Goal: Task Accomplishment & Management: Manage account settings

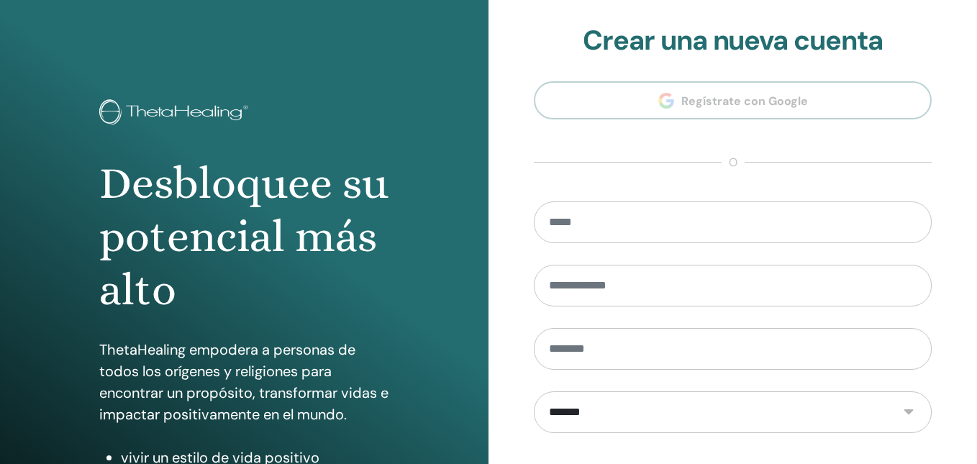
scroll to position [227, 0]
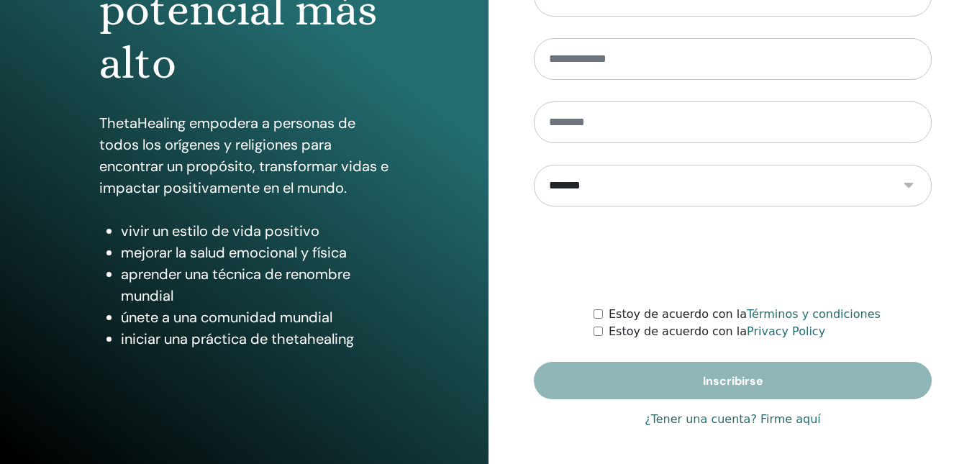
click at [720, 420] on link "¿Tener una cuenta? Firme aquí" at bounding box center [733, 419] width 176 height 17
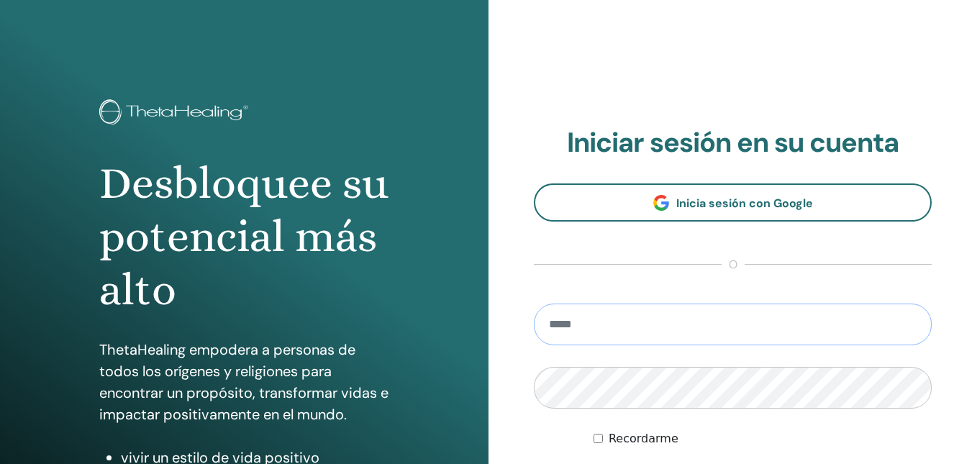
click at [637, 326] on input "email" at bounding box center [733, 325] width 398 height 42
type input "**********"
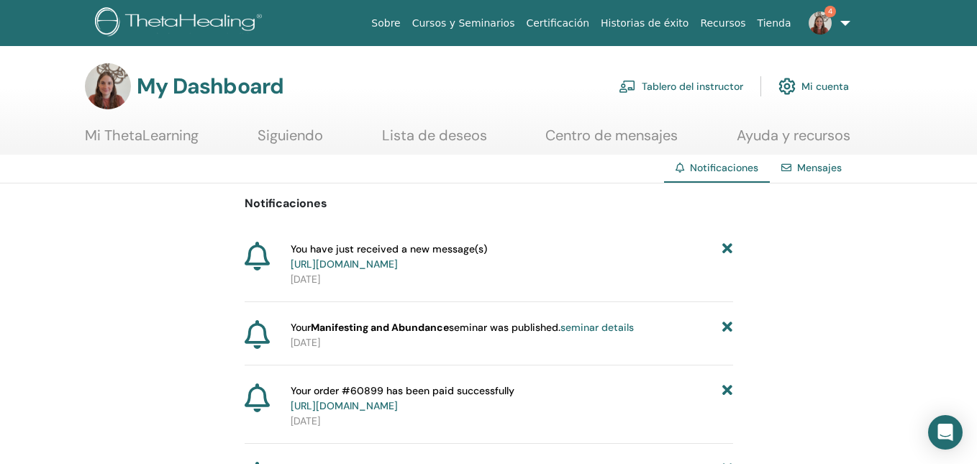
click at [398, 267] on link "https://member.thetahealing.com/message-center/messages/70011bf0-951d-4d32-9904…" at bounding box center [344, 264] width 107 height 13
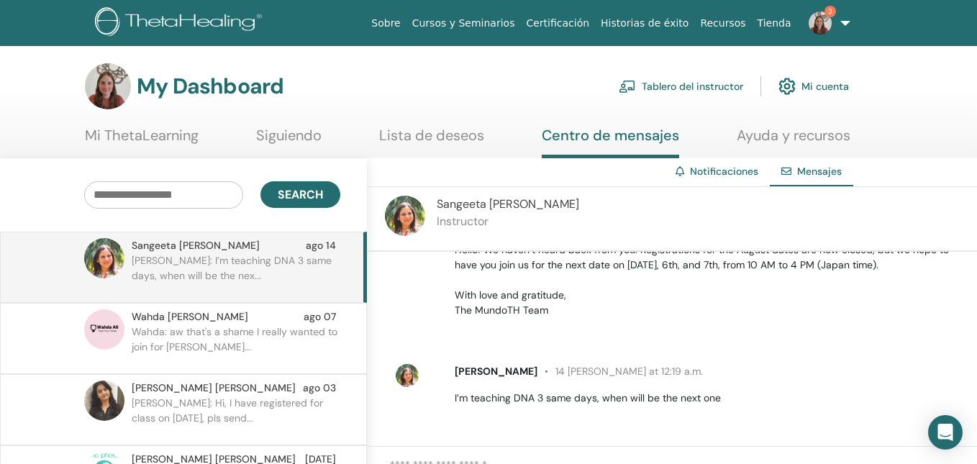
click at [705, 90] on link "Tablero del instructor" at bounding box center [681, 87] width 124 height 32
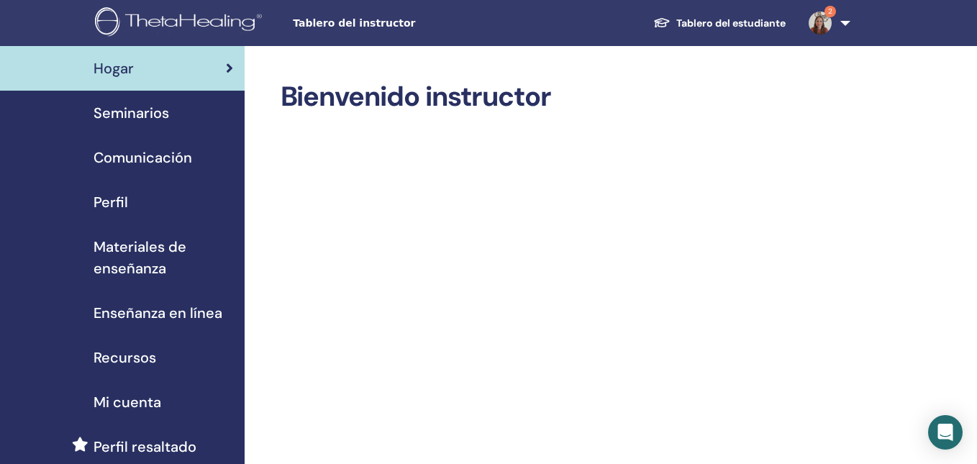
click at [162, 112] on span "Seminarios" at bounding box center [132, 113] width 76 height 22
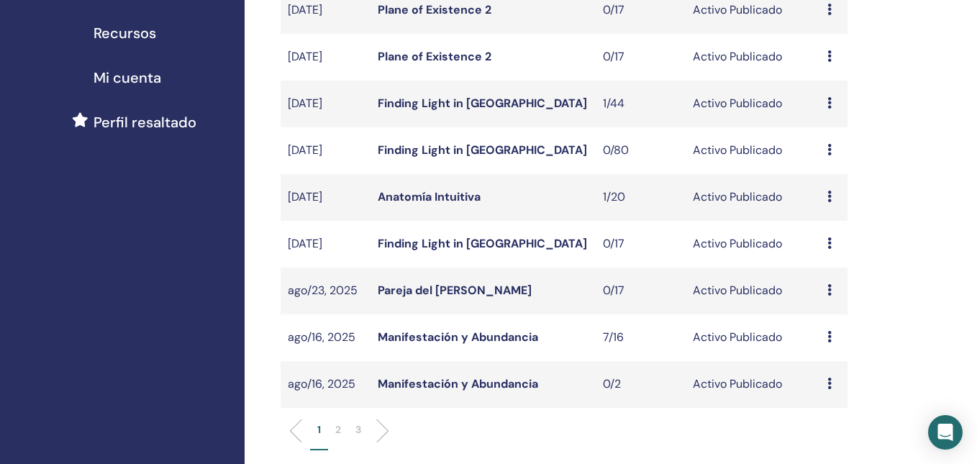
scroll to position [330, 0]
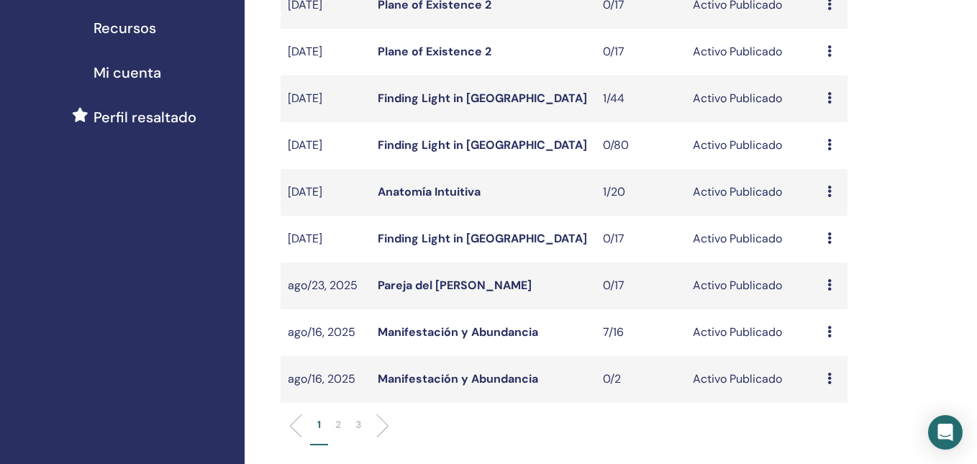
click at [830, 333] on icon at bounding box center [829, 332] width 4 height 12
click at [825, 388] on link "asistentes" at bounding box center [830, 388] width 55 height 15
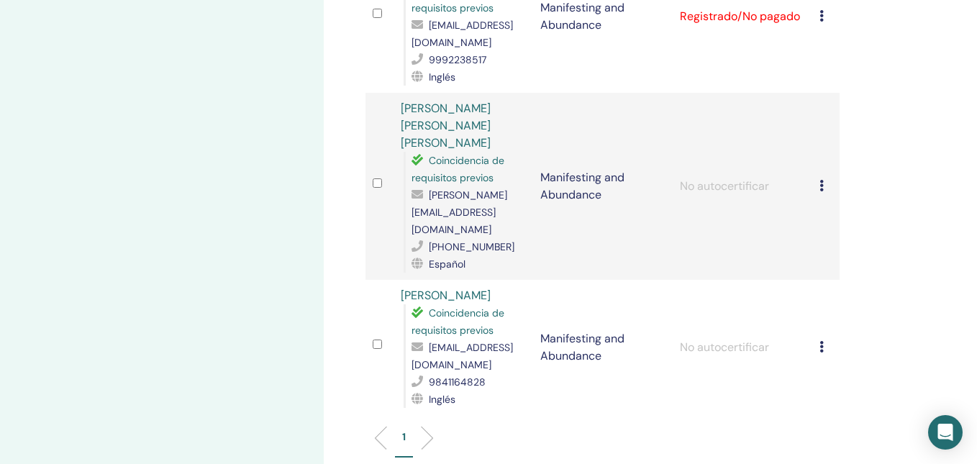
scroll to position [902, 0]
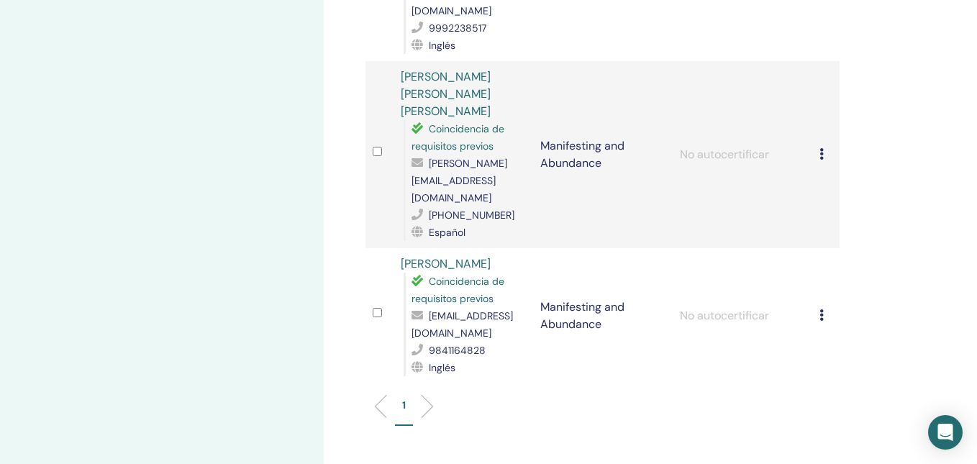
click at [821, 309] on icon at bounding box center [822, 315] width 4 height 12
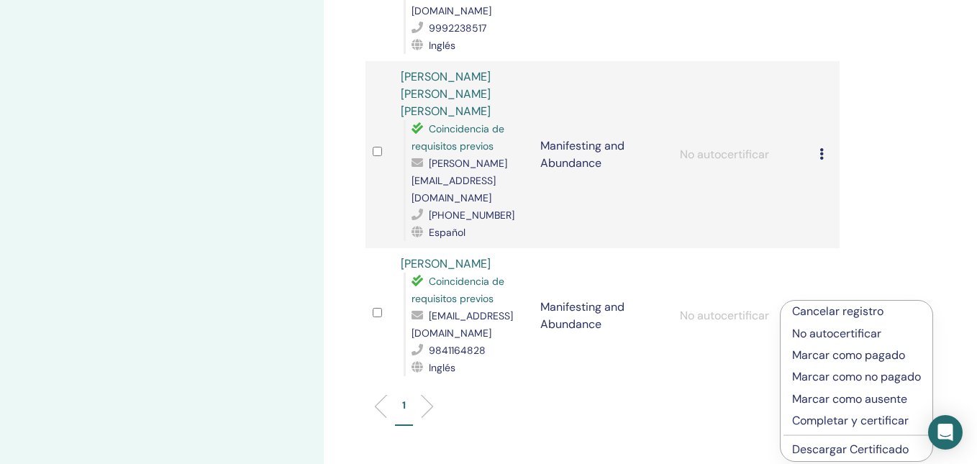
click at [822, 310] on p "Cancelar registro" at bounding box center [856, 311] width 129 height 17
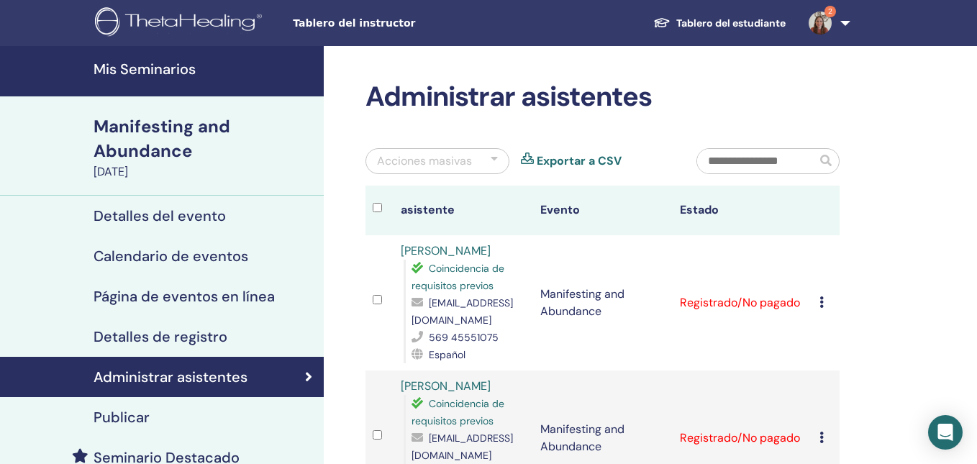
click at [158, 80] on link "Mis Seminarios" at bounding box center [162, 71] width 324 height 50
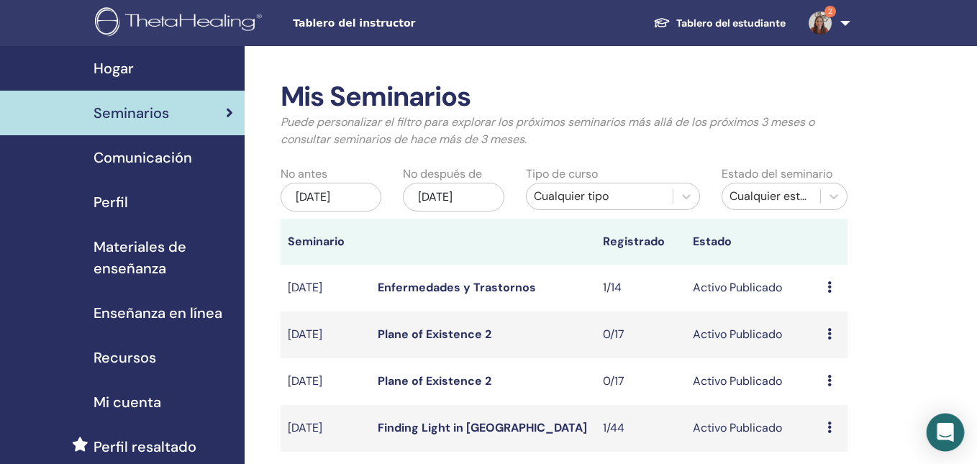
click at [950, 427] on icon "Open Intercom Messenger" at bounding box center [945, 432] width 17 height 19
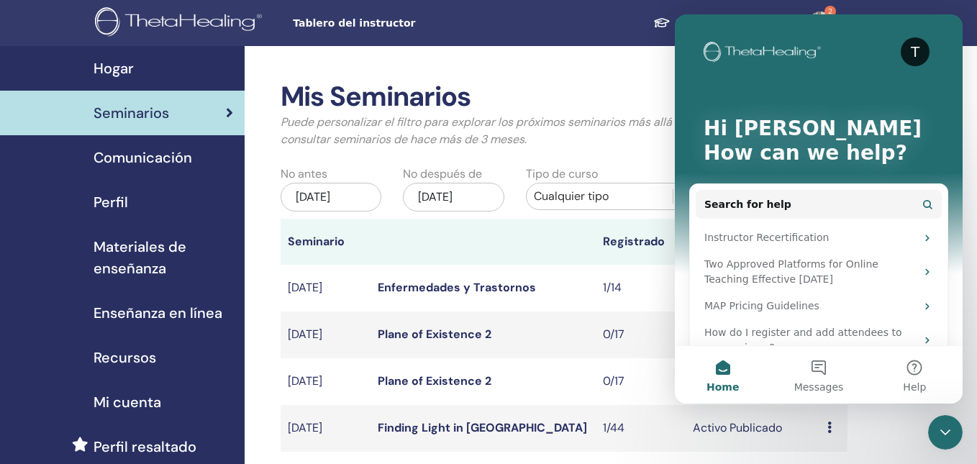
click at [823, 411] on td "Avance Editar asistentes Cancelar" at bounding box center [833, 428] width 27 height 47
click at [819, 367] on button "Messages" at bounding box center [819, 375] width 96 height 58
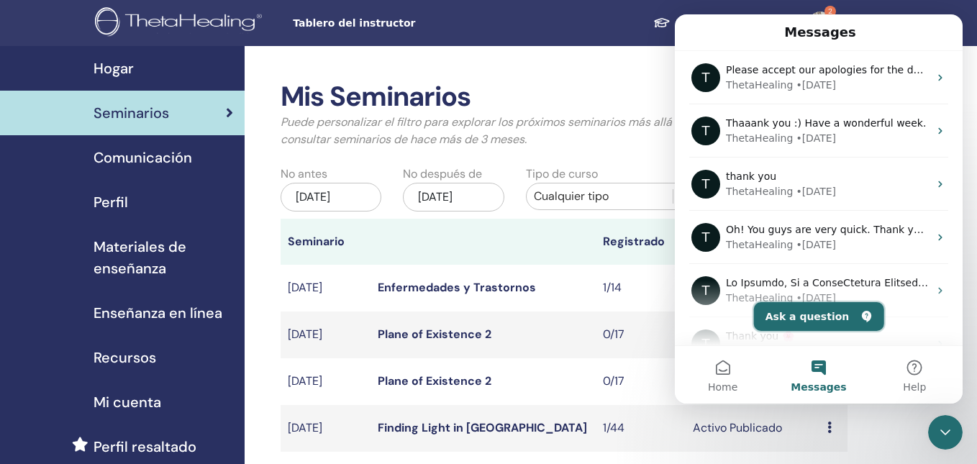
click at [812, 317] on button "Ask a question" at bounding box center [819, 316] width 130 height 29
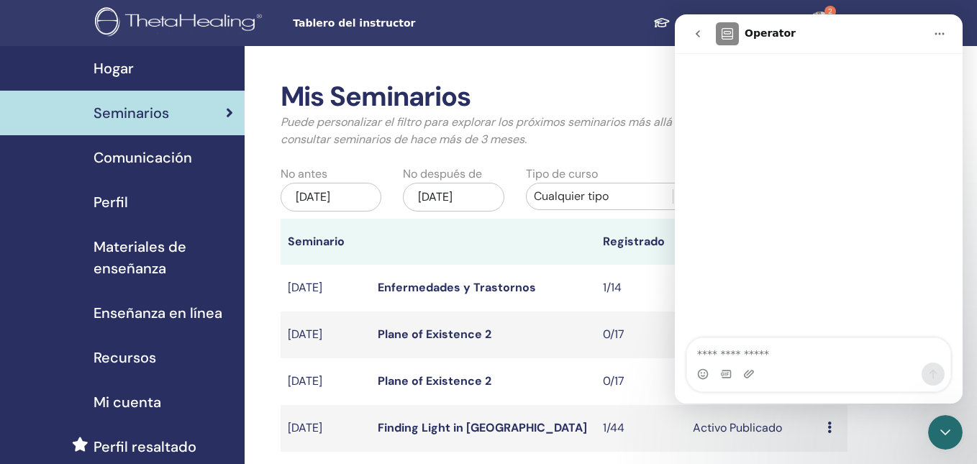
click at [702, 35] on icon "go back" at bounding box center [698, 34] width 12 height 12
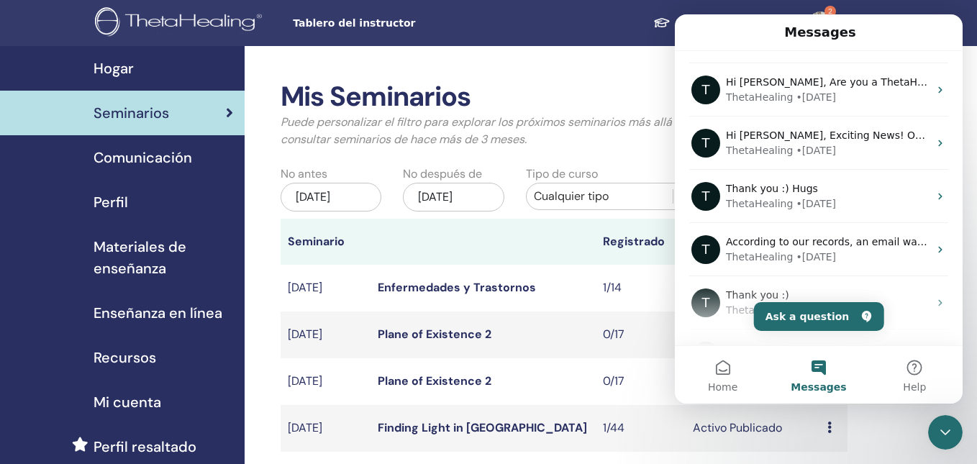
scroll to position [578, 0]
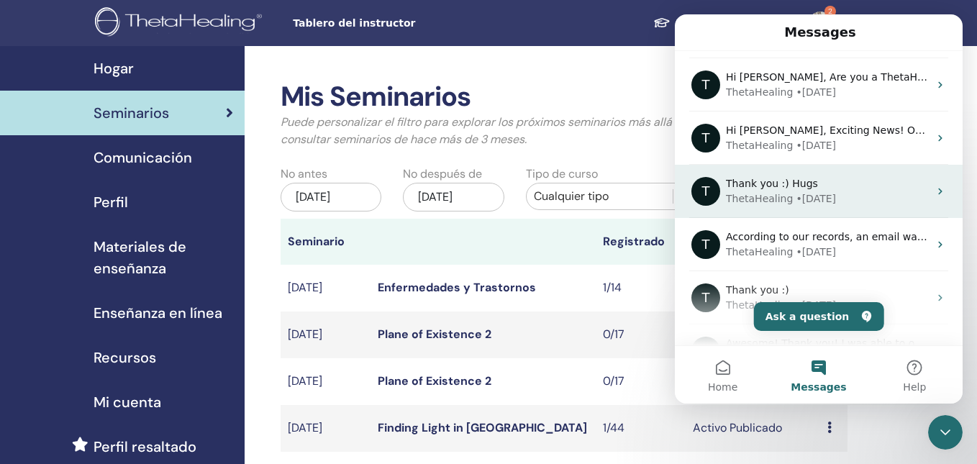
click at [758, 191] on div "ThetaHealing" at bounding box center [759, 198] width 67 height 15
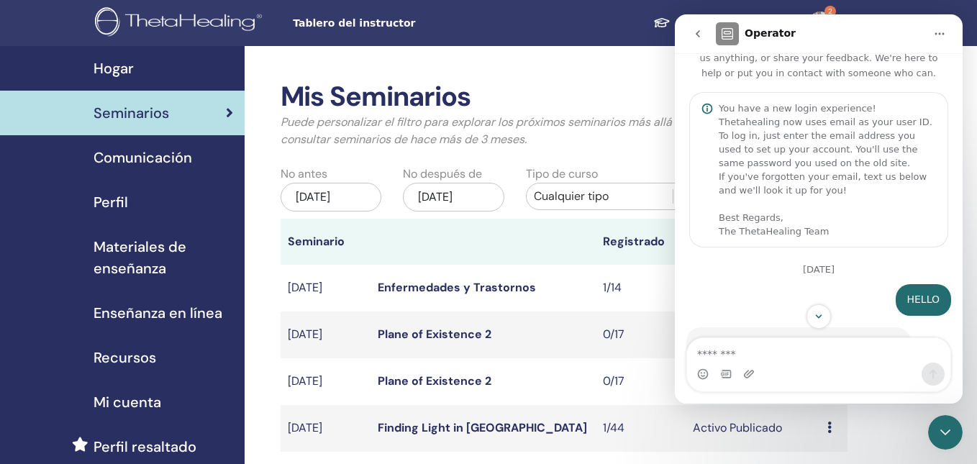
scroll to position [0, 0]
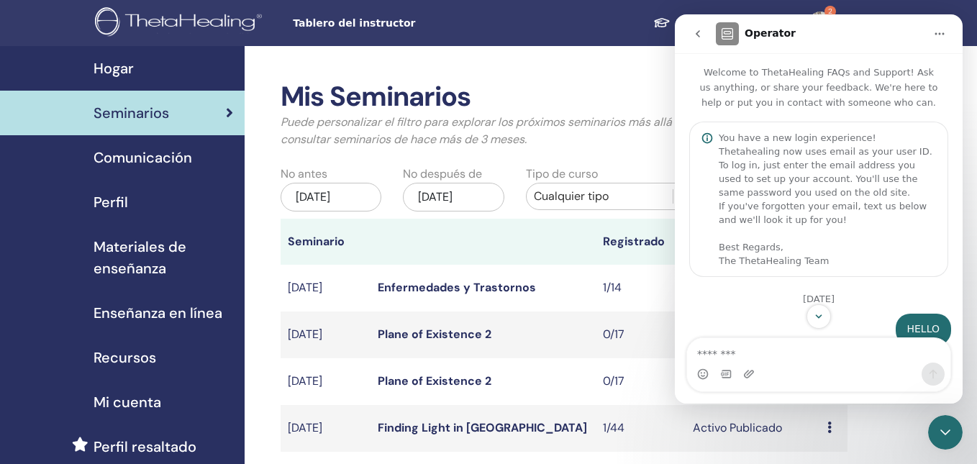
click at [699, 35] on icon "go back" at bounding box center [698, 34] width 12 height 12
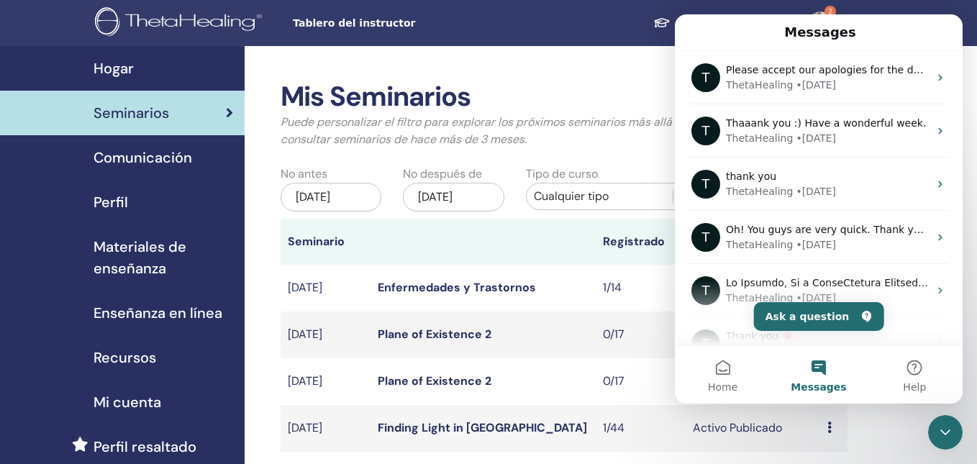
click at [171, 113] on div "Seminarios" at bounding box center [123, 113] width 222 height 22
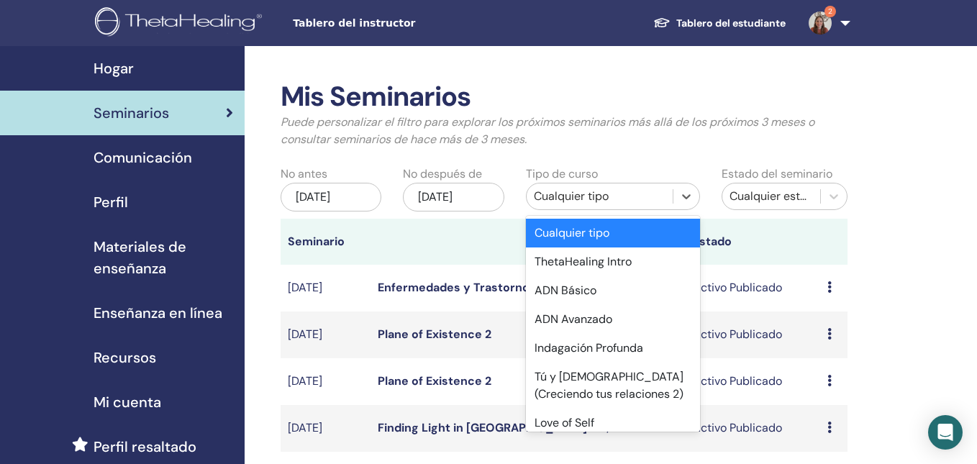
click at [566, 199] on div "Cualquier tipo" at bounding box center [600, 196] width 132 height 17
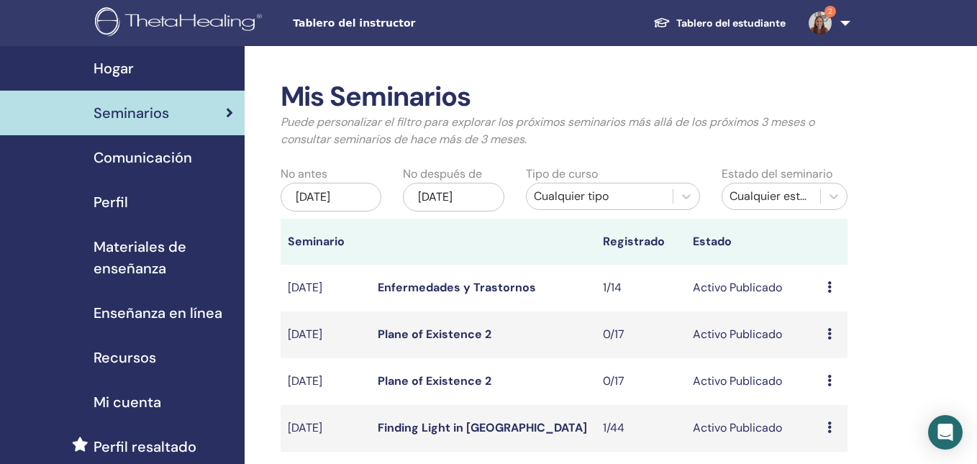
click at [361, 200] on div "may/14, 2025" at bounding box center [331, 197] width 101 height 29
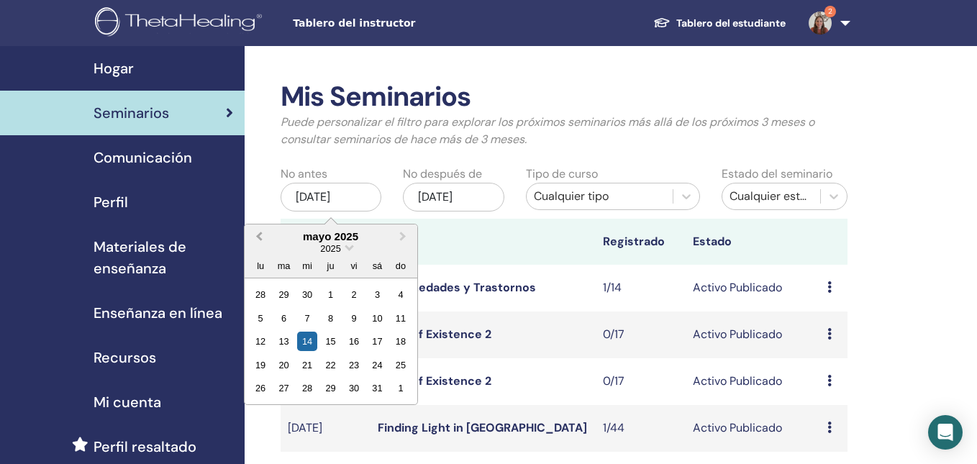
click at [255, 239] on button "Previous Month" at bounding box center [257, 237] width 23 height 23
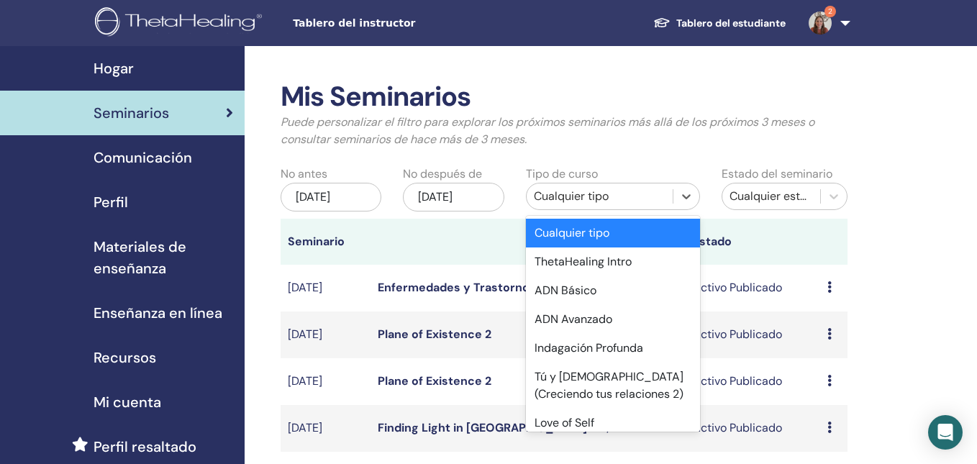
click at [584, 189] on div "Cualquier tipo" at bounding box center [600, 196] width 132 height 17
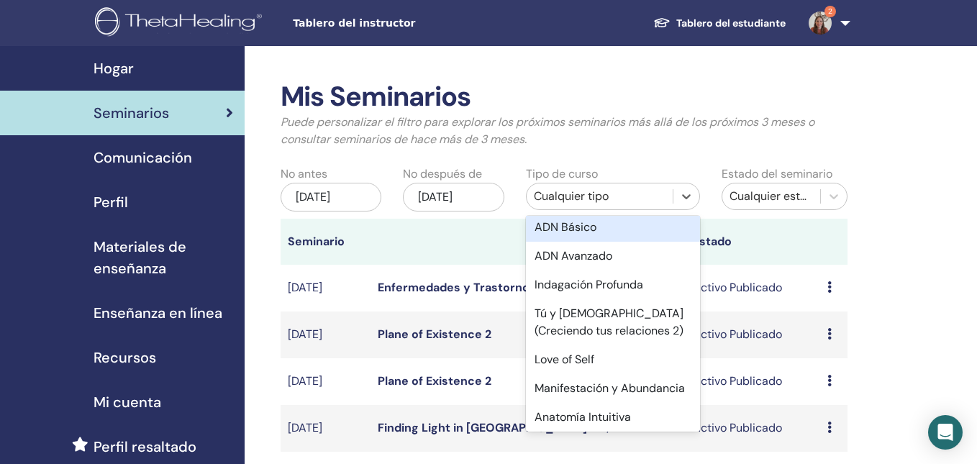
scroll to position [65, 0]
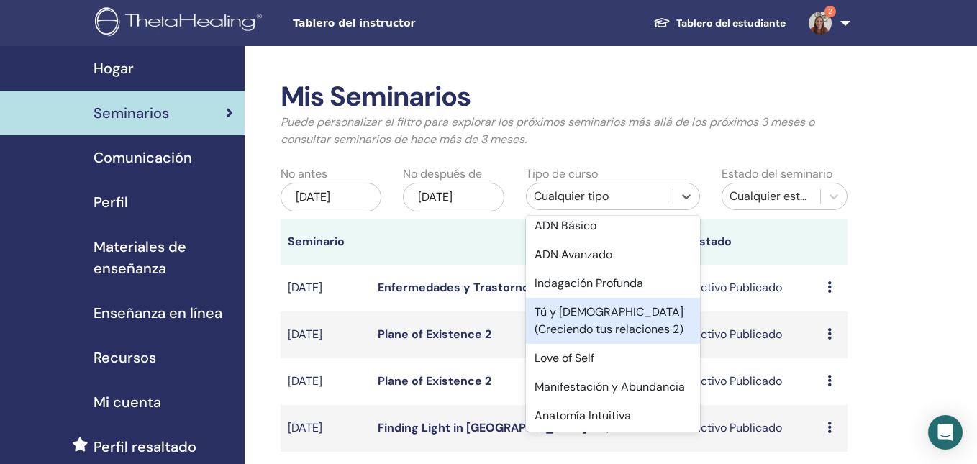
click at [594, 323] on div "Tú y Dios (Creciendo tus relaciones 2)" at bounding box center [613, 321] width 175 height 46
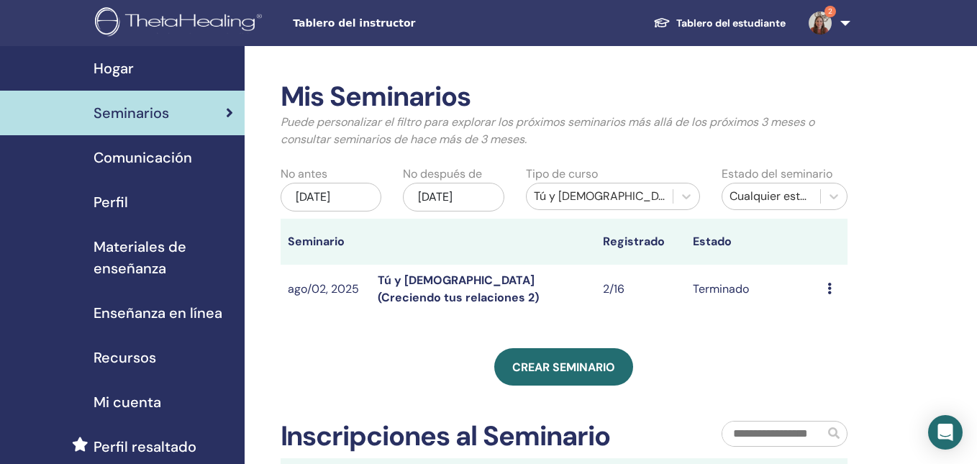
click at [332, 191] on div "may/14, 2025" at bounding box center [331, 197] width 101 height 29
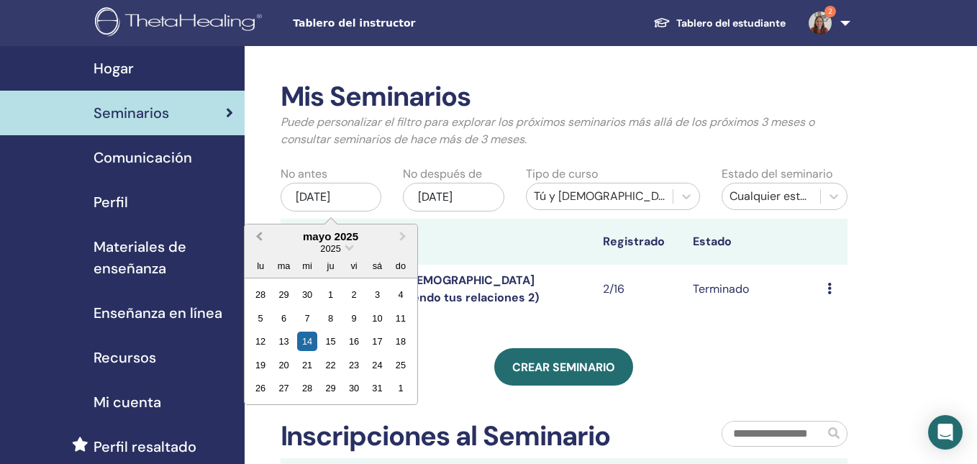
click at [265, 235] on button "Previous Month" at bounding box center [257, 237] width 23 height 23
click at [263, 239] on button "Previous Month" at bounding box center [257, 237] width 23 height 23
click at [306, 297] on div "1" at bounding box center [306, 294] width 19 height 19
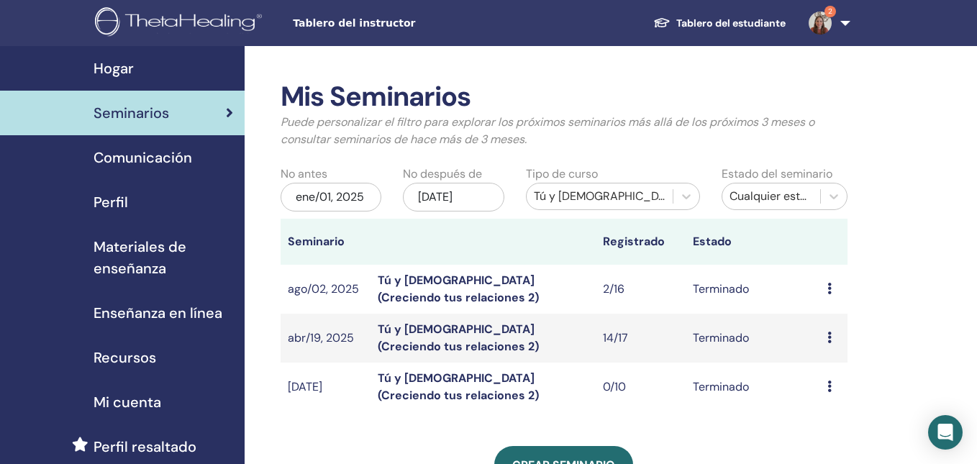
click at [829, 335] on icon at bounding box center [829, 338] width 4 height 12
click at [837, 366] on link "asistentes" at bounding box center [829, 368] width 55 height 15
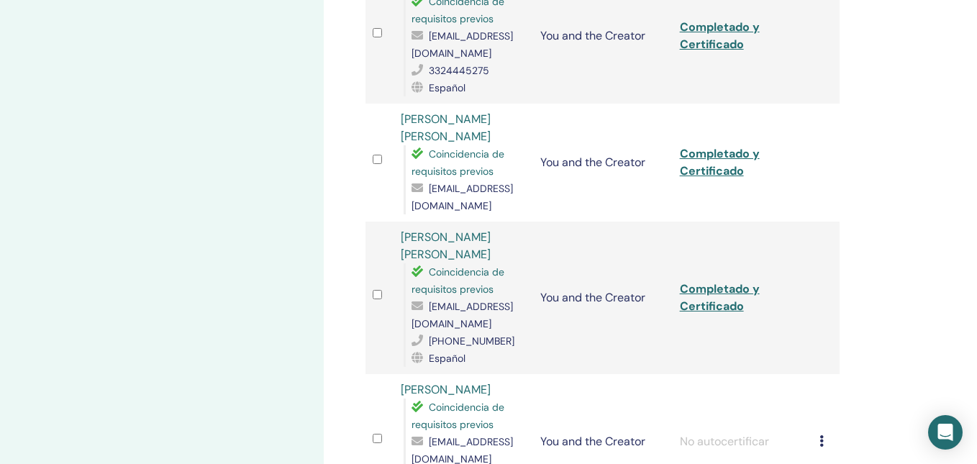
scroll to position [1582, 0]
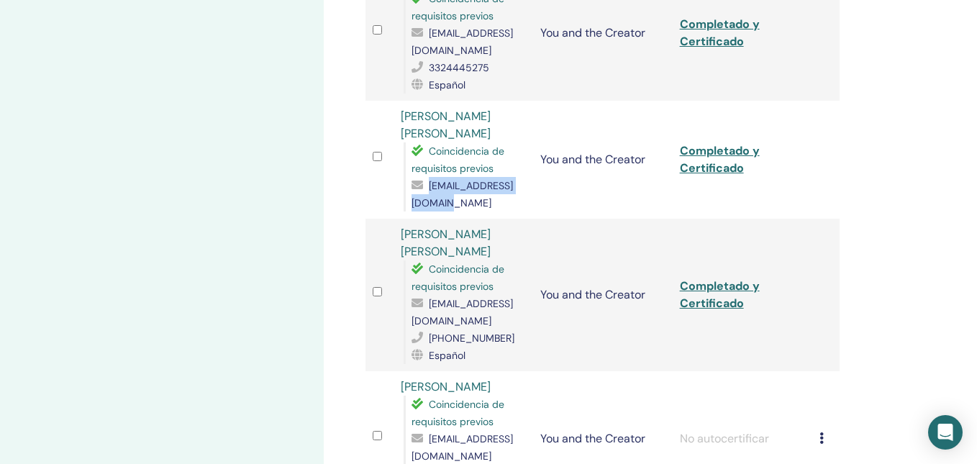
drag, startPoint x: 519, startPoint y: 206, endPoint x: 409, endPoint y: 210, distance: 110.9
click at [409, 206] on div "Coincidencia de requisitos previos jfelixpelayo@gmail.com" at bounding box center [465, 176] width 122 height 69
copy span "jfelixpelayo@gmail.com"
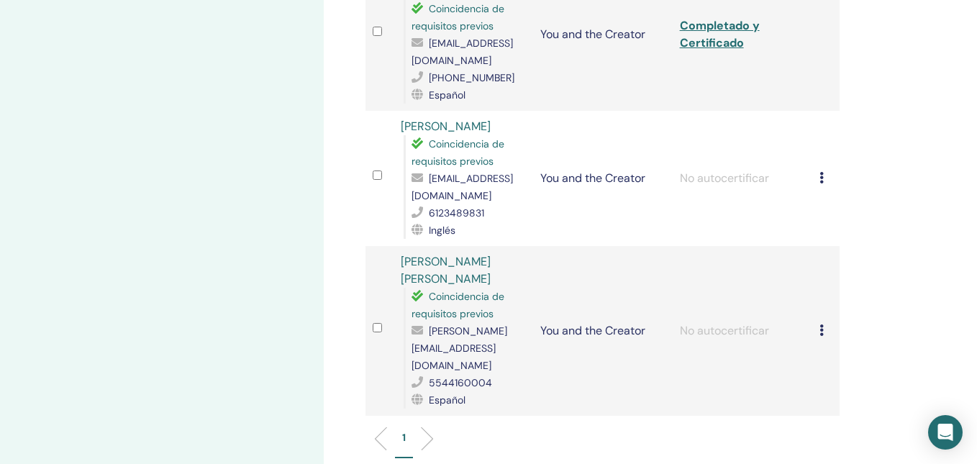
scroll to position [1847, 0]
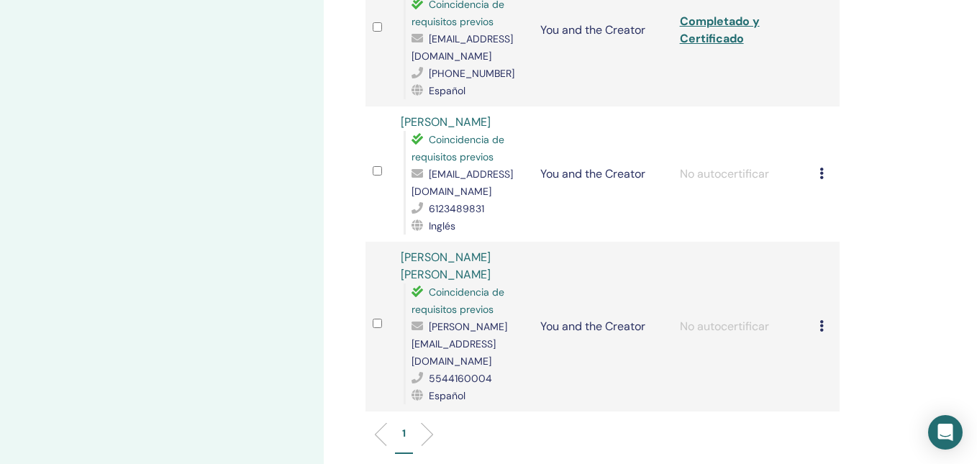
click at [825, 331] on div "Cancelar registro No autocertificar Marcar como pagado Marcar como no pagado Ma…" at bounding box center [827, 326] width 14 height 17
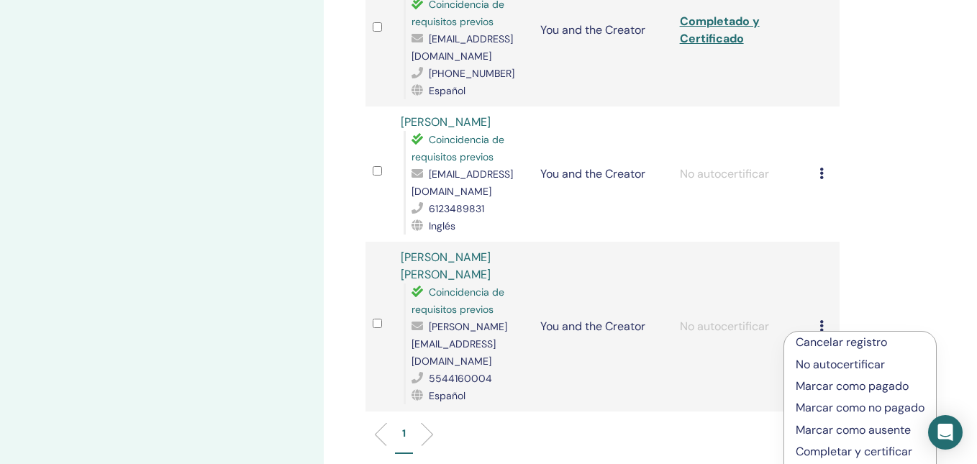
click at [824, 340] on p "Cancelar registro" at bounding box center [860, 342] width 129 height 17
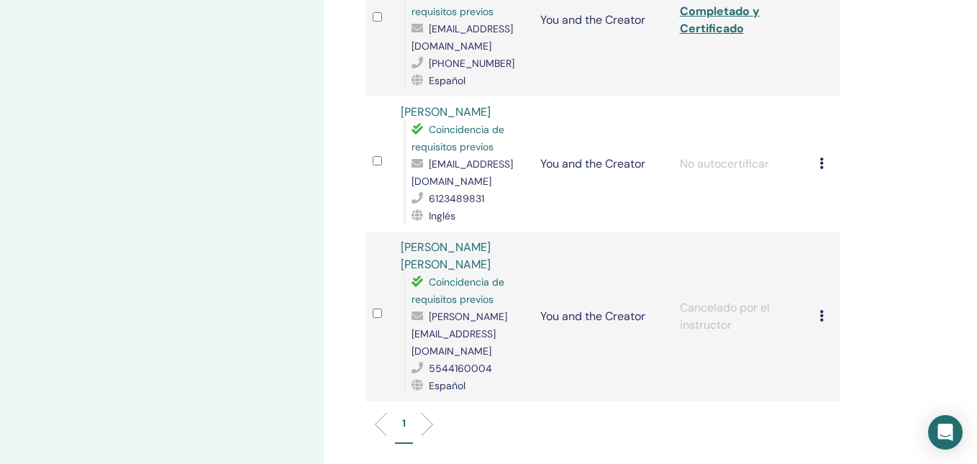
scroll to position [1777, 0]
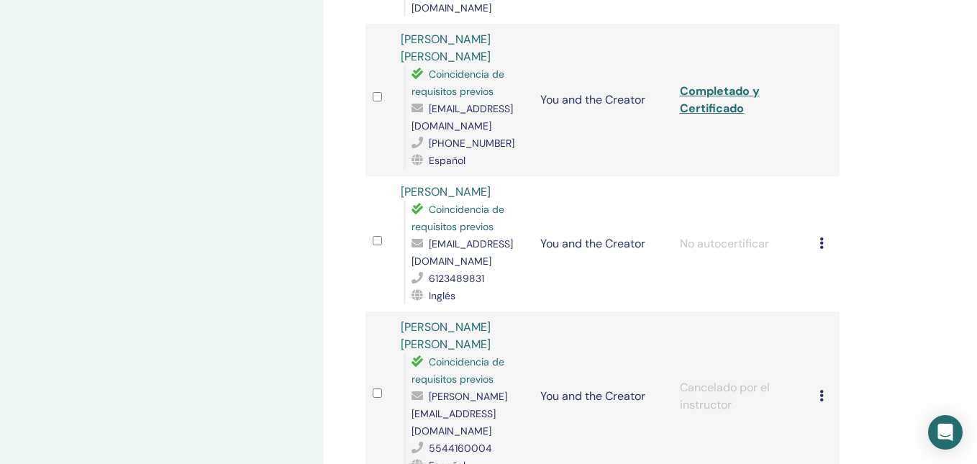
click at [822, 249] on icon at bounding box center [822, 243] width 4 height 12
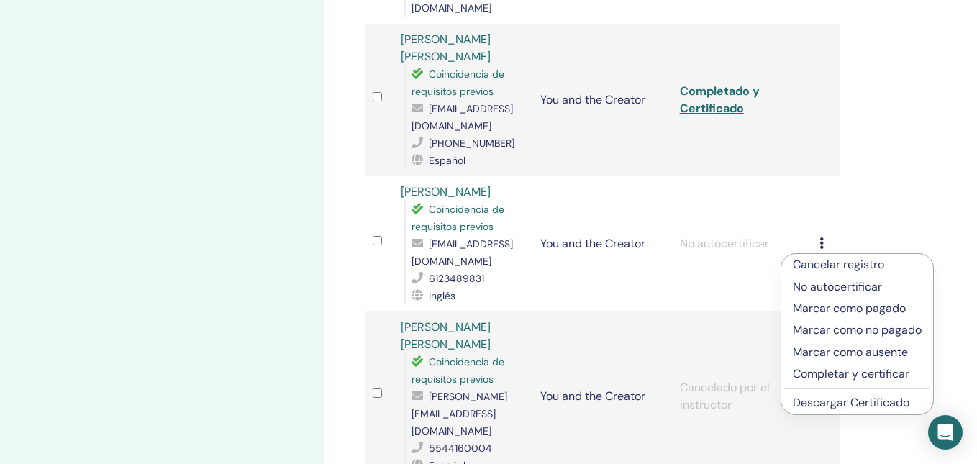
click at [824, 264] on p "Cancelar registro" at bounding box center [857, 264] width 129 height 17
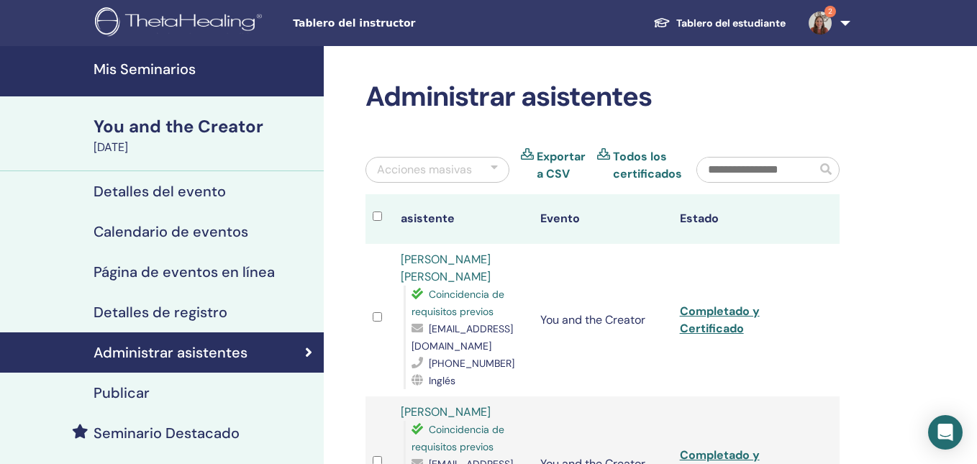
click at [241, 74] on h4 "Mis Seminarios" at bounding box center [205, 68] width 222 height 17
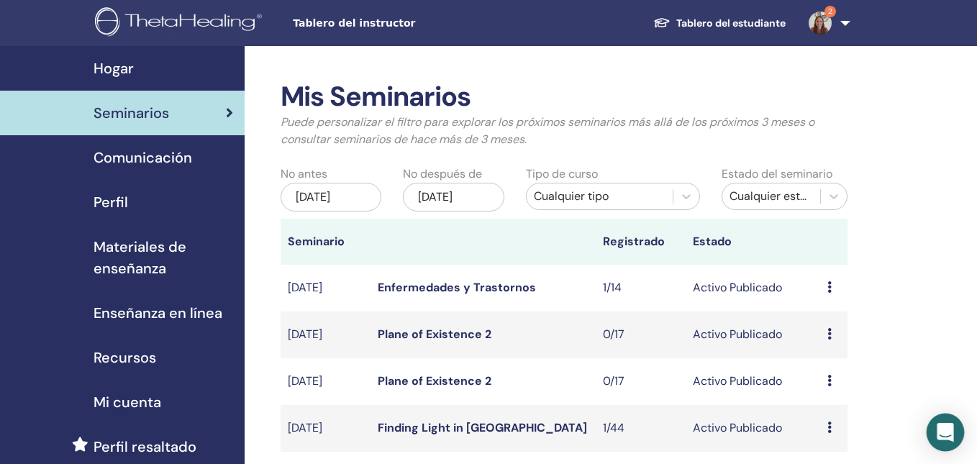
click at [954, 436] on div "Open Intercom Messenger" at bounding box center [946, 433] width 38 height 38
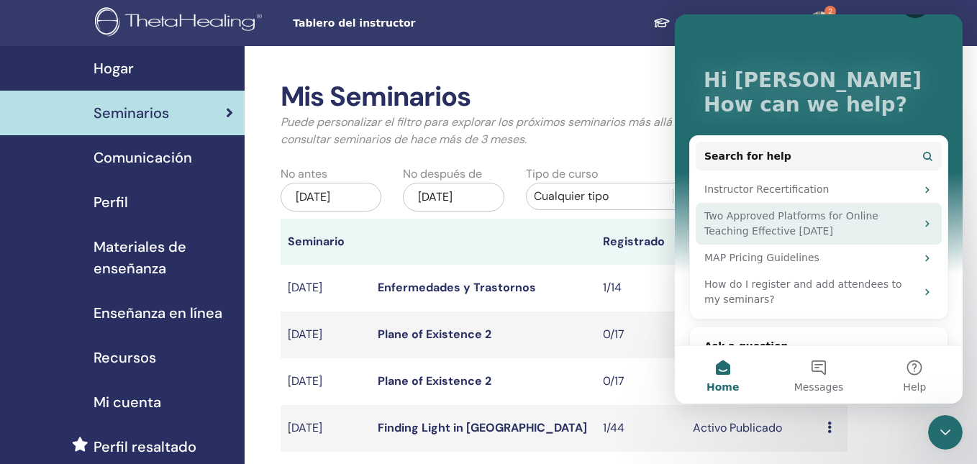
scroll to position [51, 0]
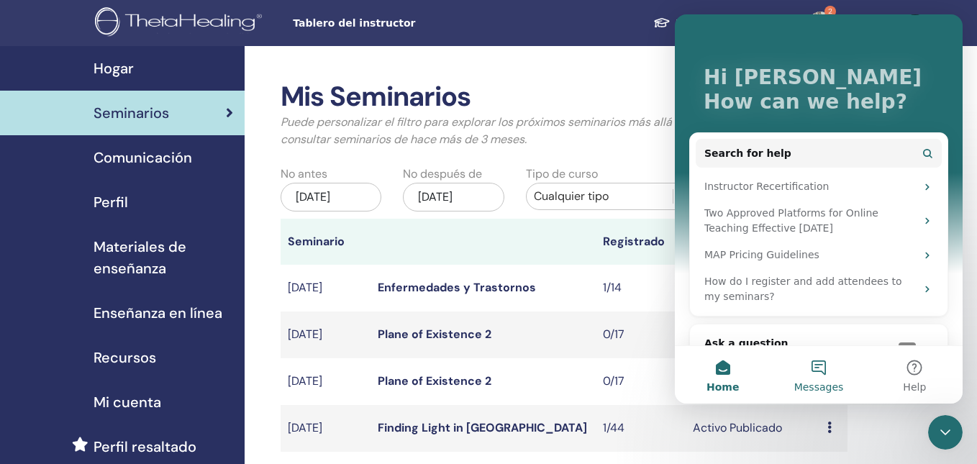
click at [822, 370] on button "Messages" at bounding box center [819, 375] width 96 height 58
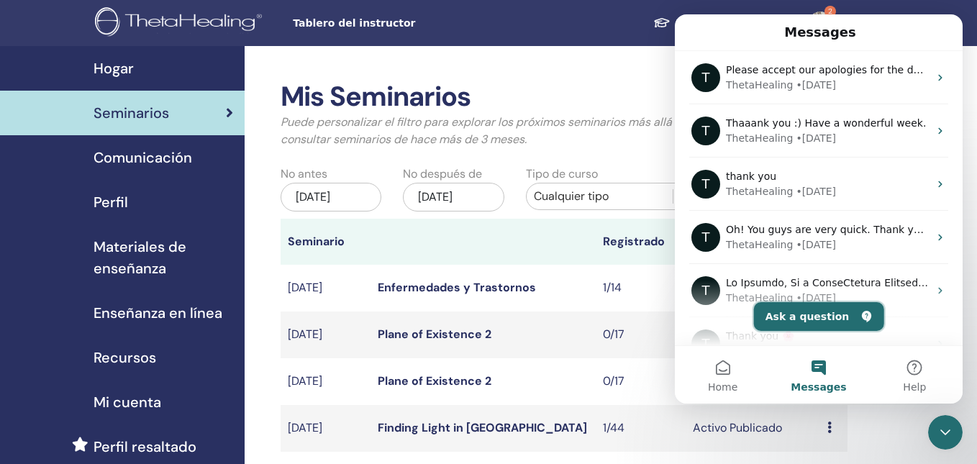
click at [803, 317] on button "Ask a question" at bounding box center [819, 316] width 130 height 29
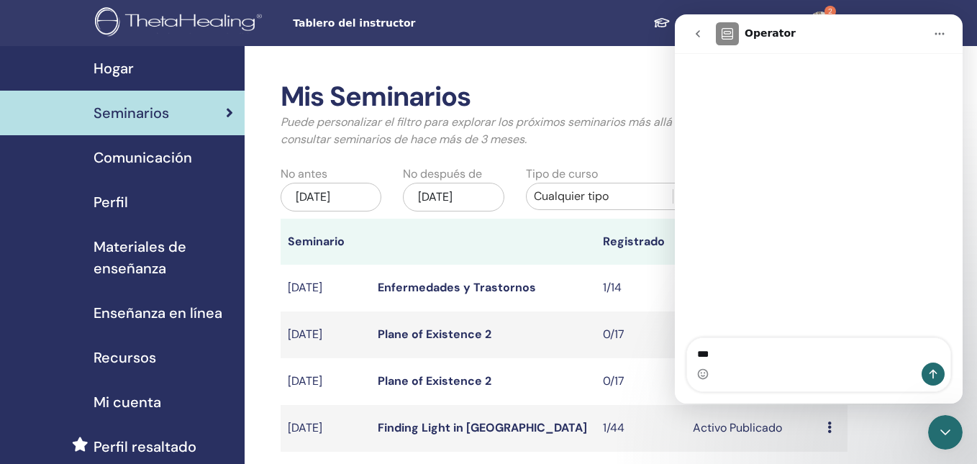
type textarea "****"
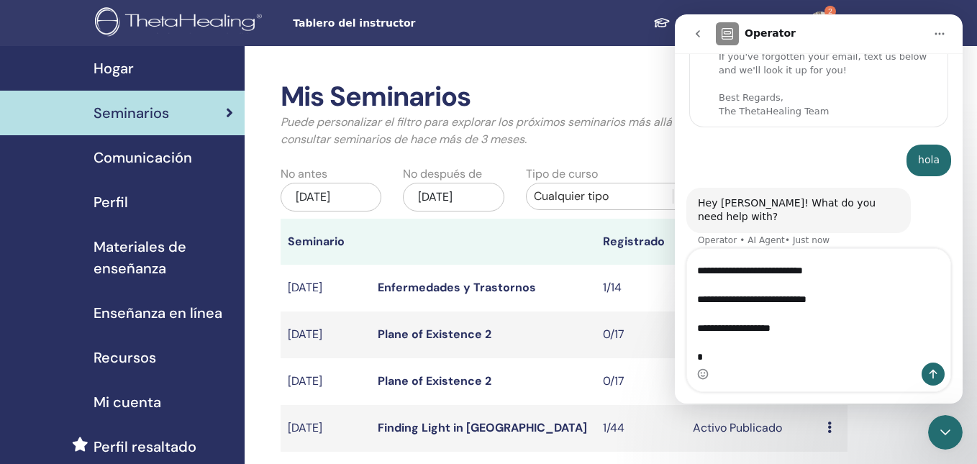
scroll to position [167, 0]
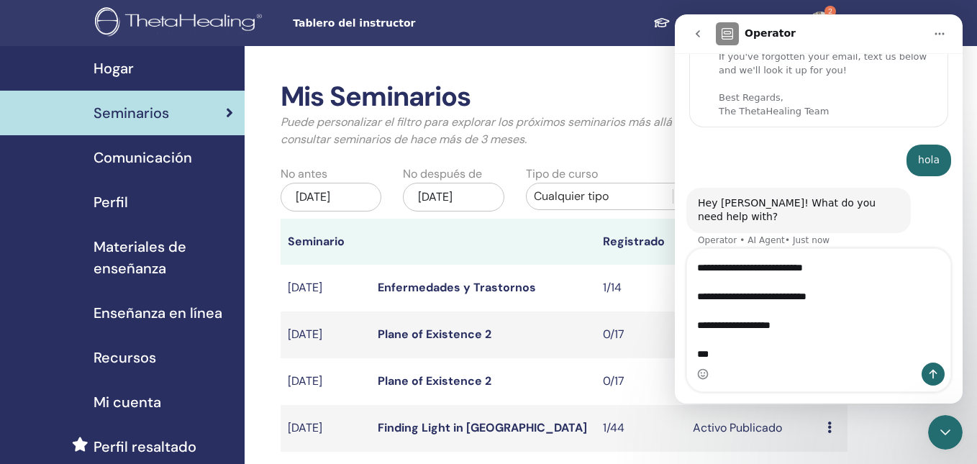
type textarea "**********"
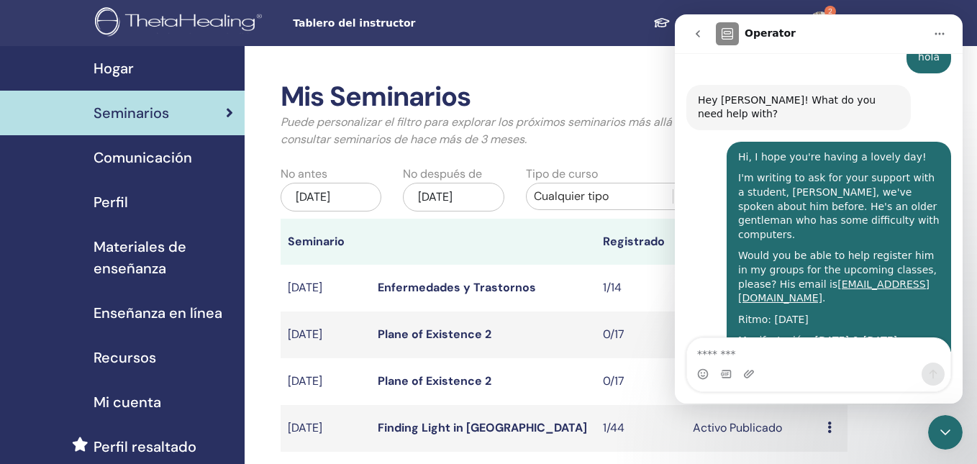
scroll to position [263, 0]
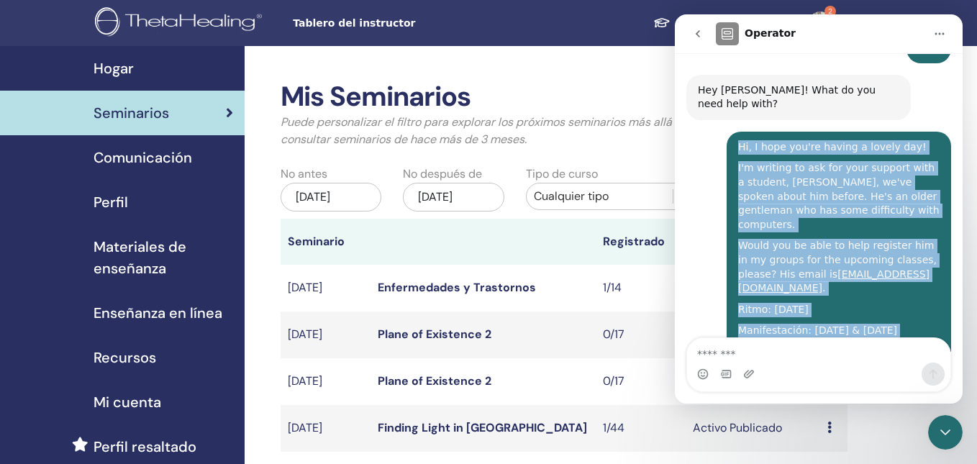
drag, startPoint x: 763, startPoint y: 153, endPoint x: 736, endPoint y: 135, distance: 32.1
click at [736, 135] on div "Hi, I hope you're having a lovely day! I'm writing to ask for your support with…" at bounding box center [839, 271] width 224 height 279
copy div "Hi, I hope you're having a lovely day! I'm writing to ask for your support with…"
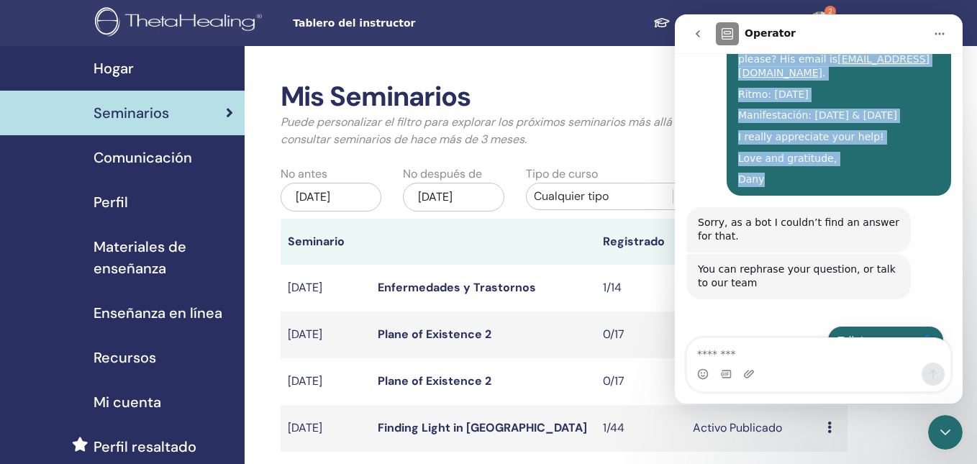
click at [889, 326] on button "Talk to a person 👤" at bounding box center [885, 340] width 117 height 29
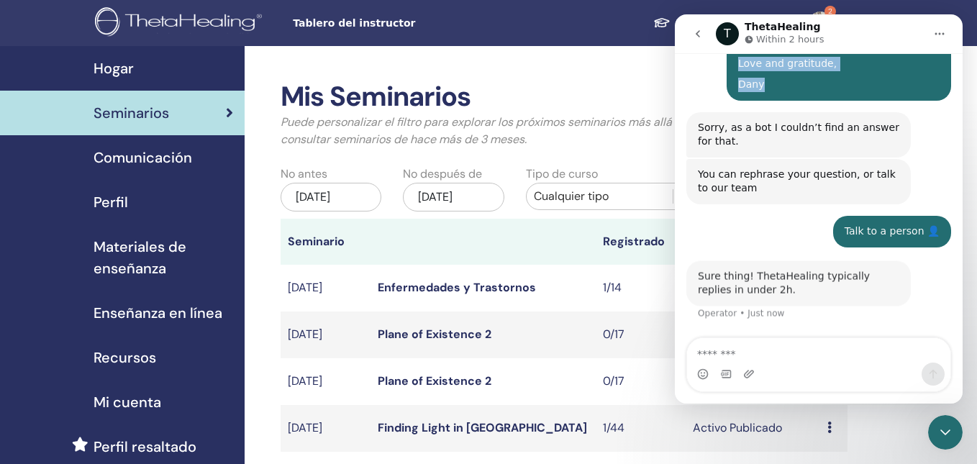
scroll to position [581, 0]
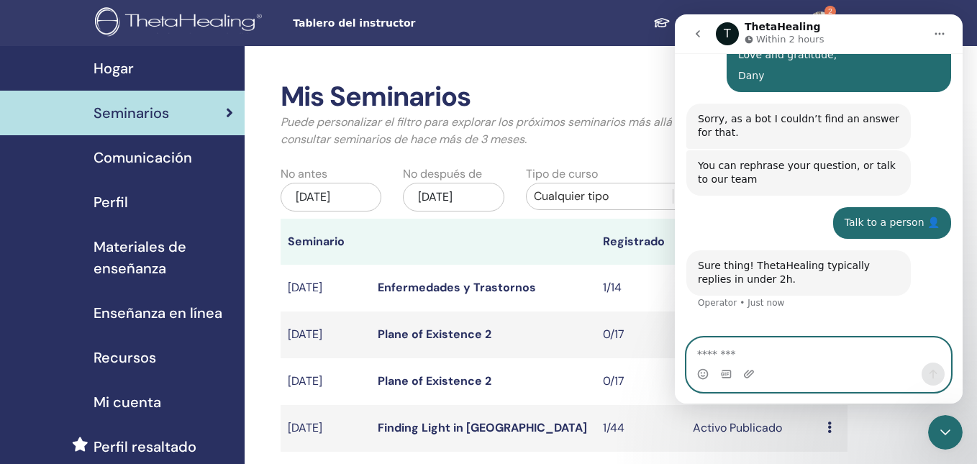
click at [789, 360] on textarea "Message…" at bounding box center [818, 350] width 263 height 24
paste textarea "**********"
type textarea "**********"
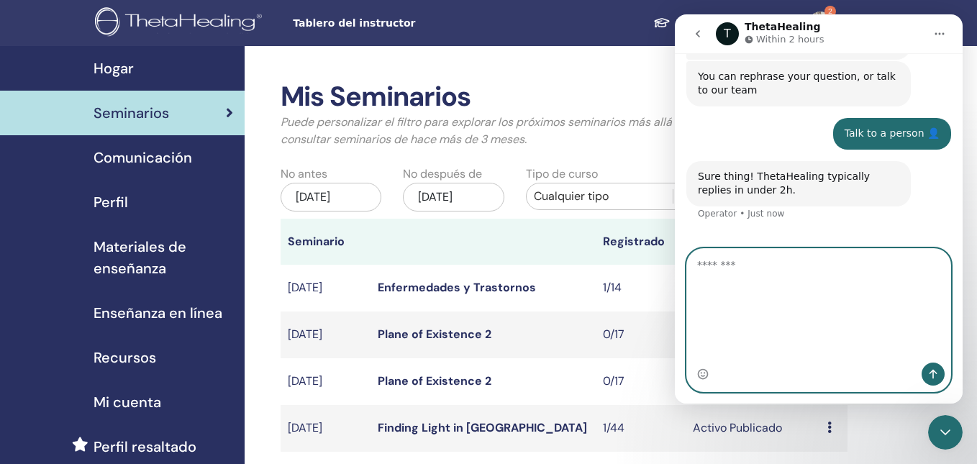
scroll to position [807, 0]
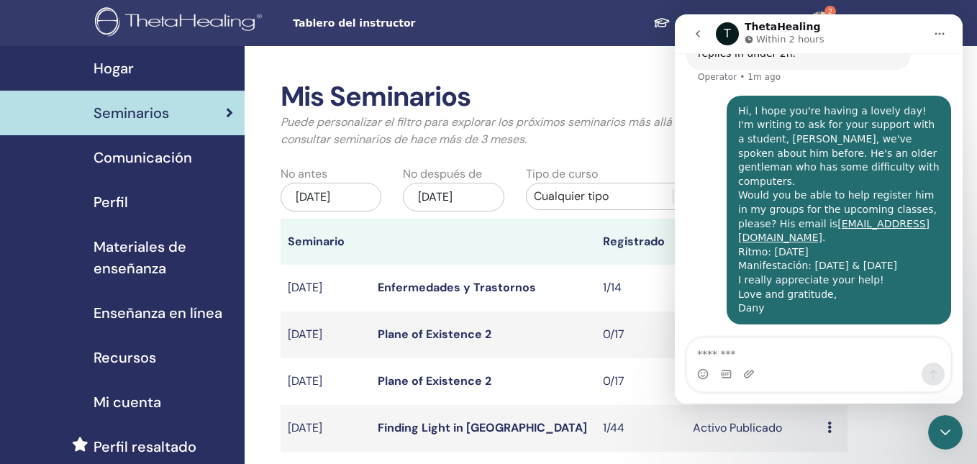
click at [699, 31] on icon "go back" at bounding box center [698, 33] width 4 height 7
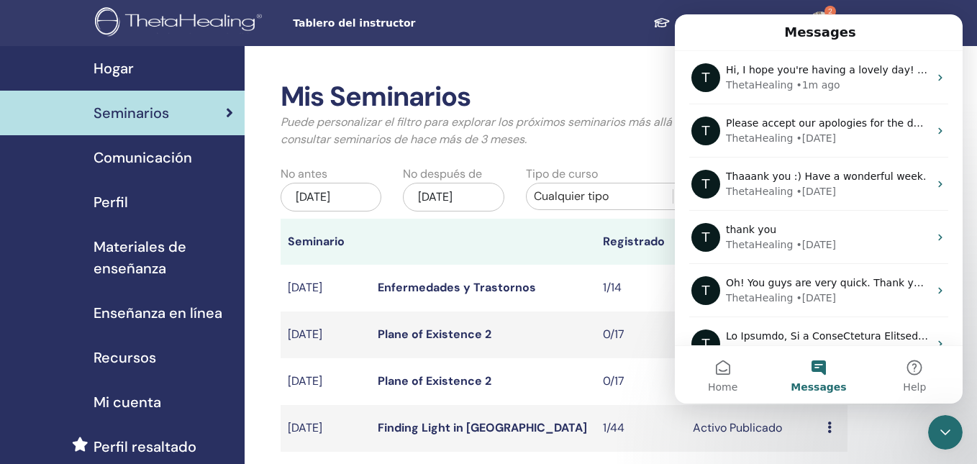
scroll to position [0, 0]
click at [189, 109] on div "Seminarios" at bounding box center [123, 113] width 222 height 22
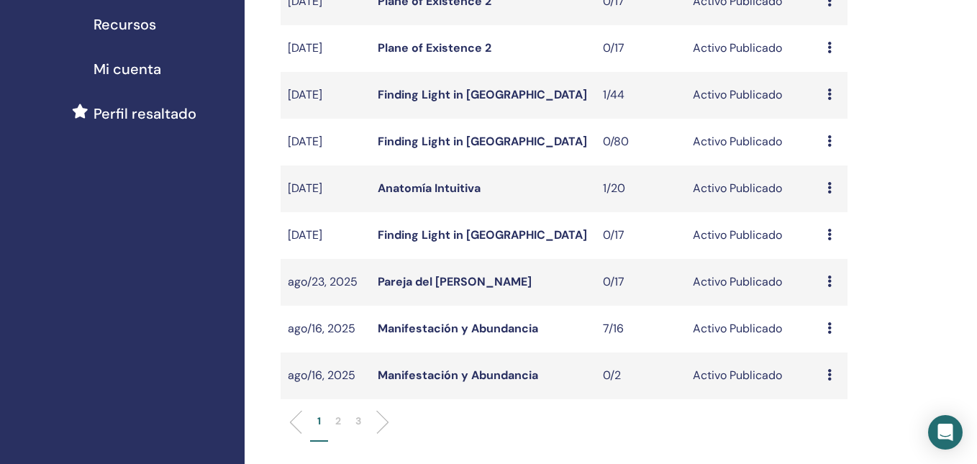
scroll to position [349, 0]
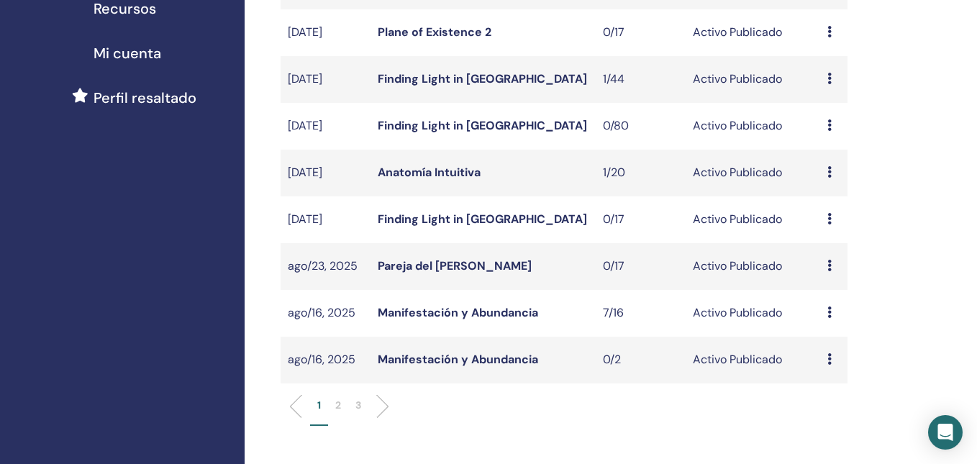
click at [829, 312] on icon at bounding box center [829, 313] width 4 height 12
click at [822, 322] on link "Avance" at bounding box center [821, 322] width 39 height 15
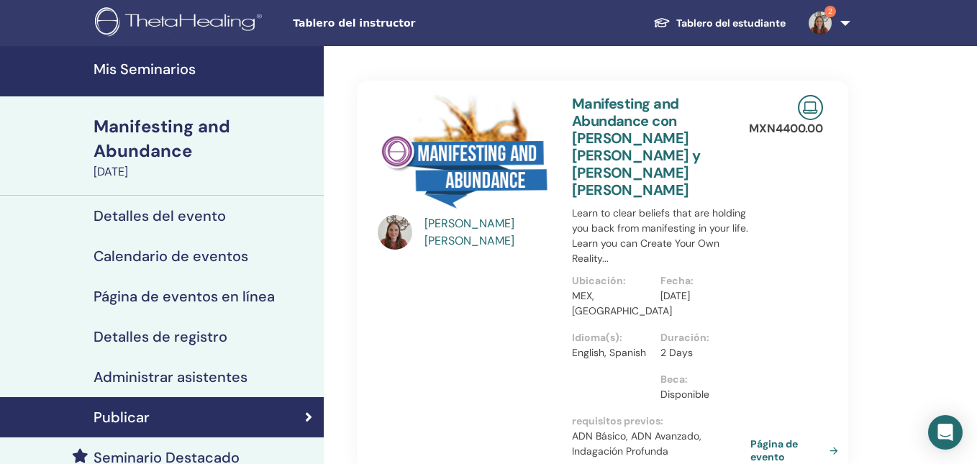
click at [774, 437] on link "Página de evento" at bounding box center [797, 450] width 94 height 26
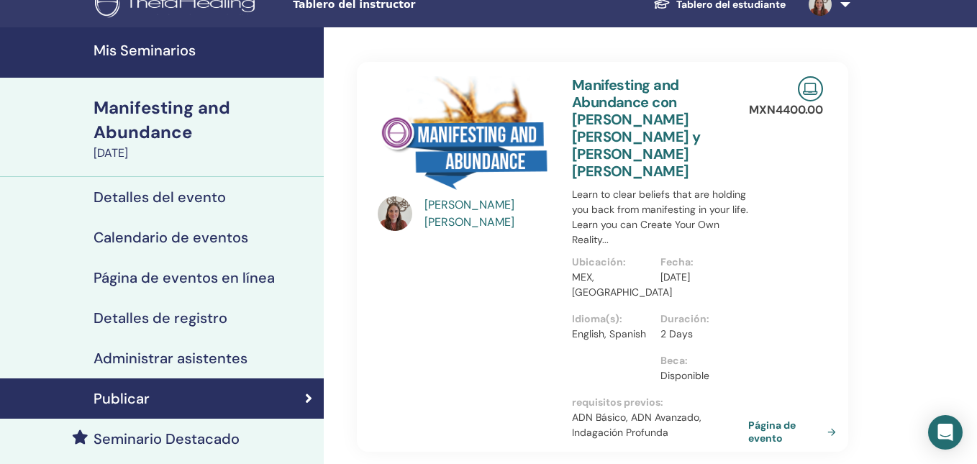
scroll to position [24, 0]
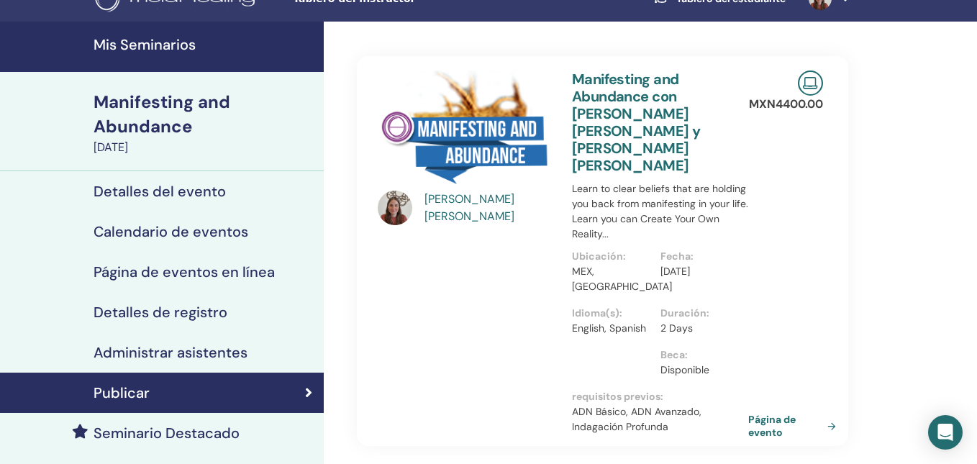
click at [223, 40] on h4 "Mis Seminarios" at bounding box center [205, 44] width 222 height 17
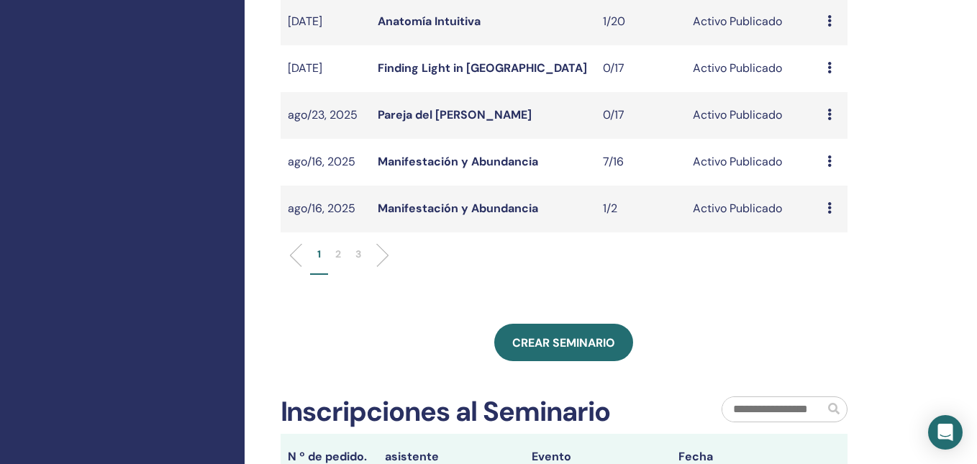
scroll to position [503, 0]
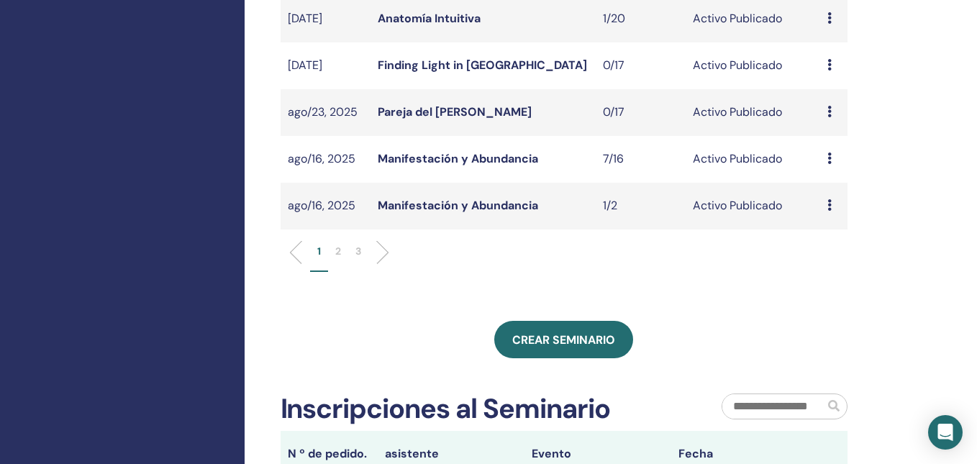
click at [336, 253] on p "2" at bounding box center [338, 251] width 6 height 15
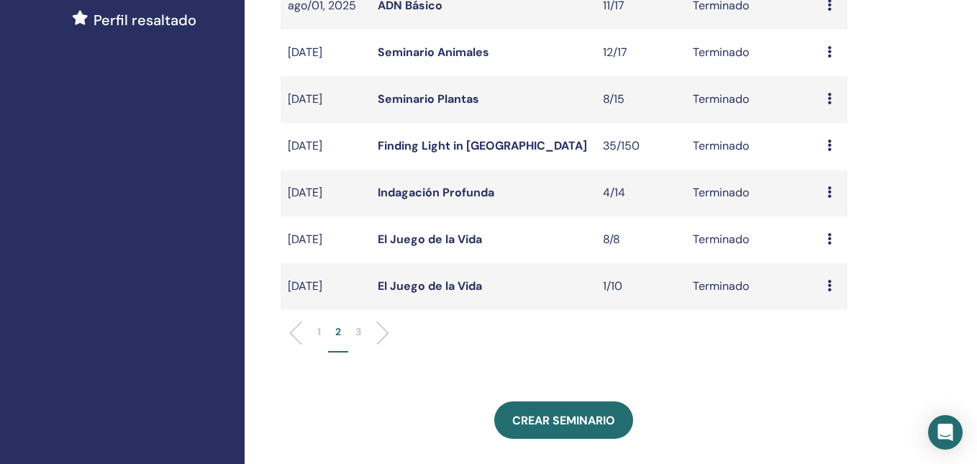
scroll to position [193, 0]
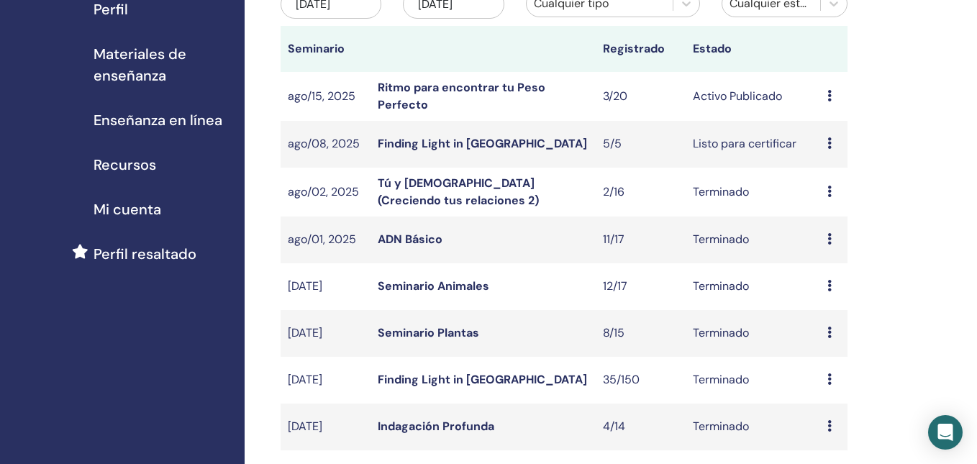
click at [829, 98] on icon at bounding box center [829, 96] width 4 height 12
click at [835, 150] on link "asistentes" at bounding box center [829, 152] width 55 height 15
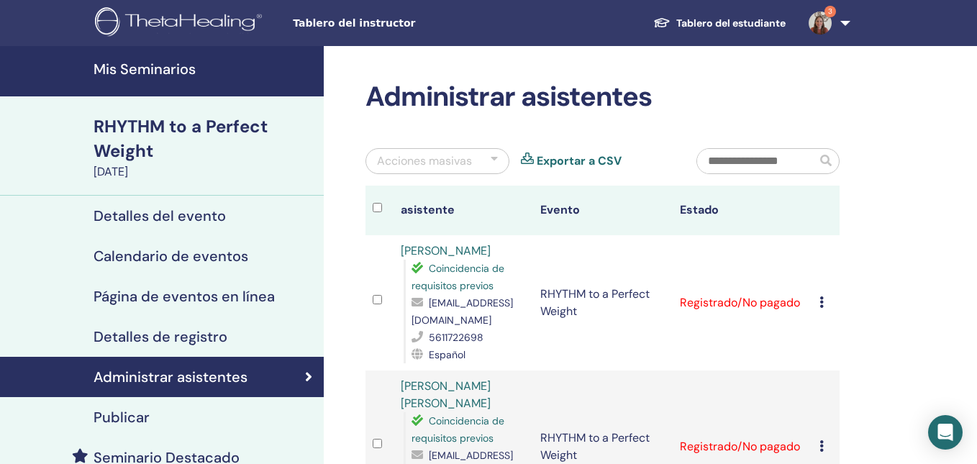
click at [203, 67] on h4 "Mis Seminarios" at bounding box center [205, 68] width 222 height 17
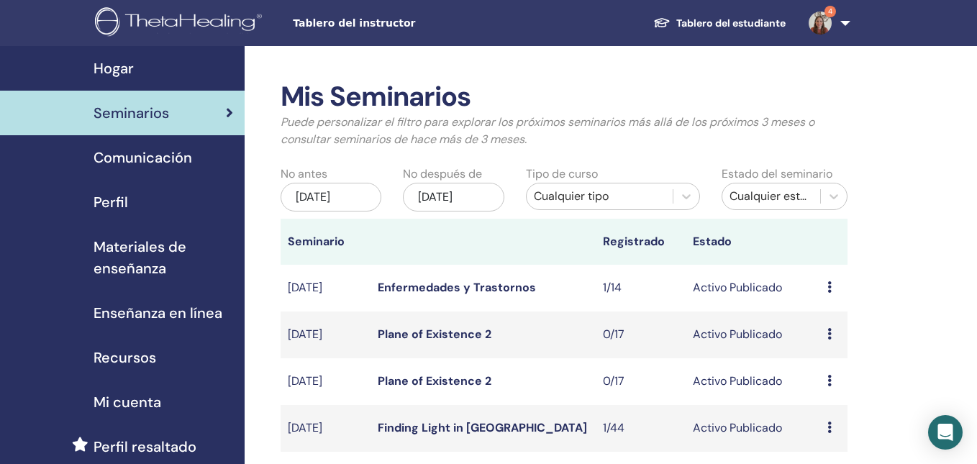
click at [826, 23] on img at bounding box center [820, 23] width 23 height 23
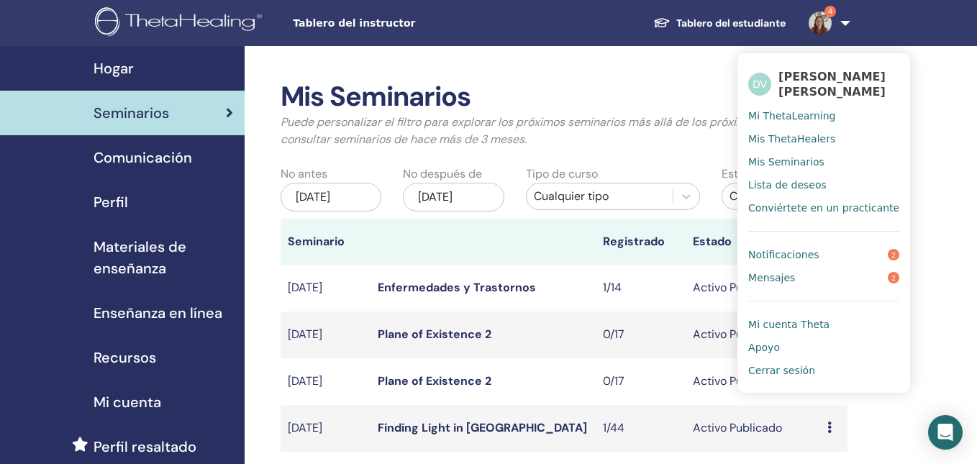
click at [825, 254] on link "Notificaciones 2" at bounding box center [823, 254] width 151 height 23
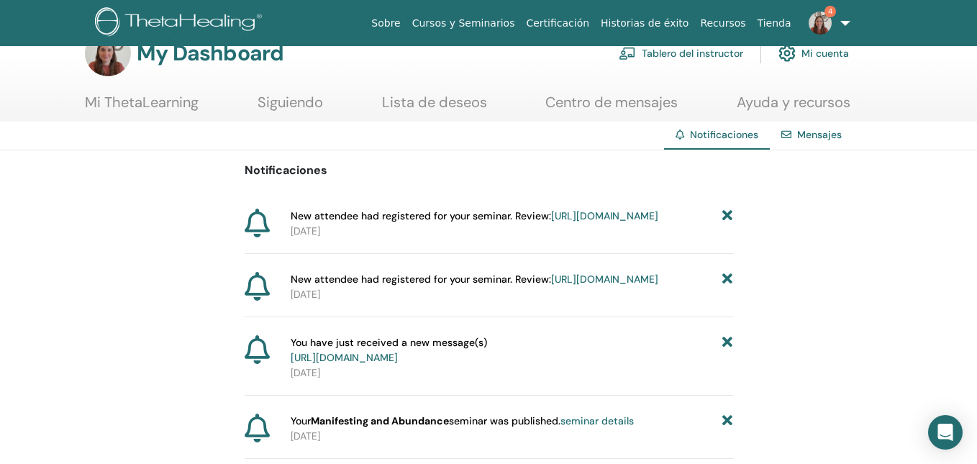
scroll to position [39, 0]
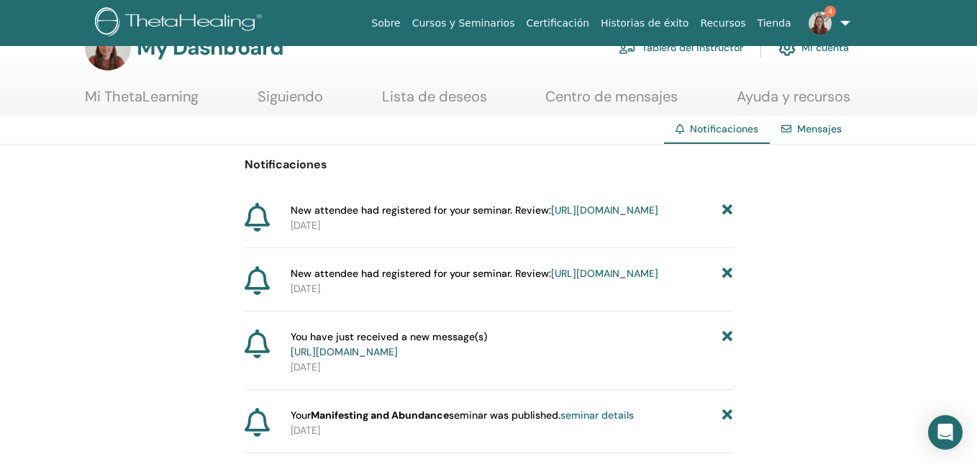
click at [588, 280] on link "[URL][DOMAIN_NAME]" at bounding box center [604, 273] width 107 height 13
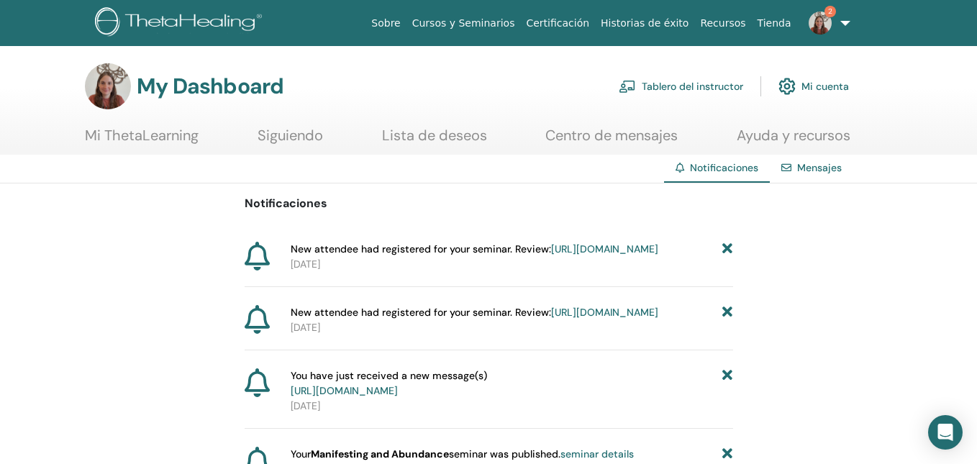
scroll to position [39, 0]
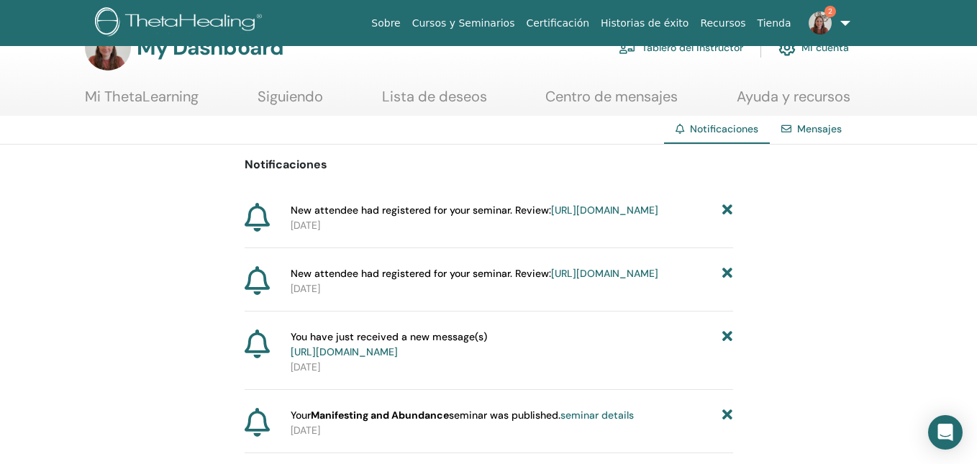
click at [566, 217] on link "[URL][DOMAIN_NAME]" at bounding box center [604, 210] width 107 height 13
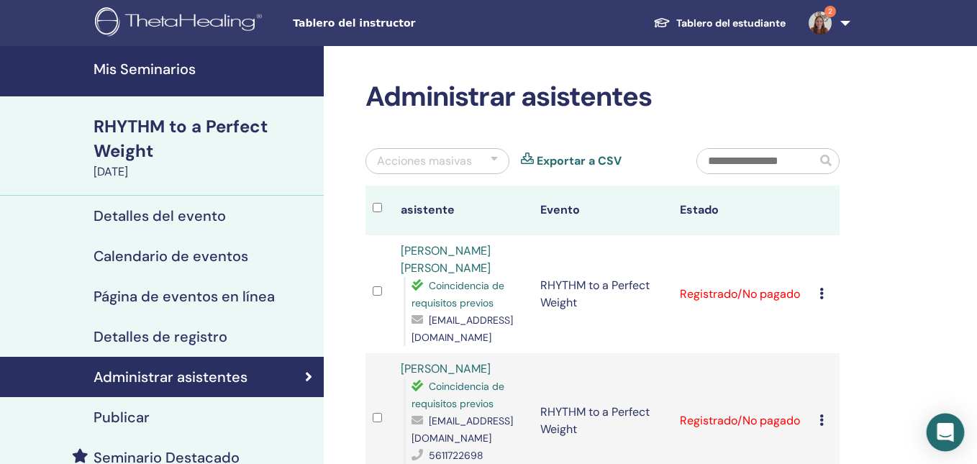
click at [947, 422] on div "Open Intercom Messenger" at bounding box center [946, 433] width 38 height 38
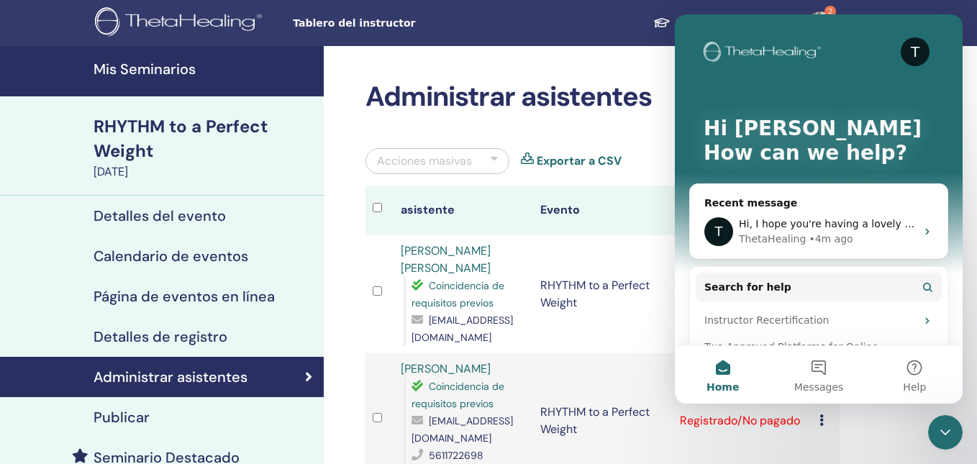
click at [153, 78] on h4 "Mis Seminarios" at bounding box center [205, 68] width 222 height 17
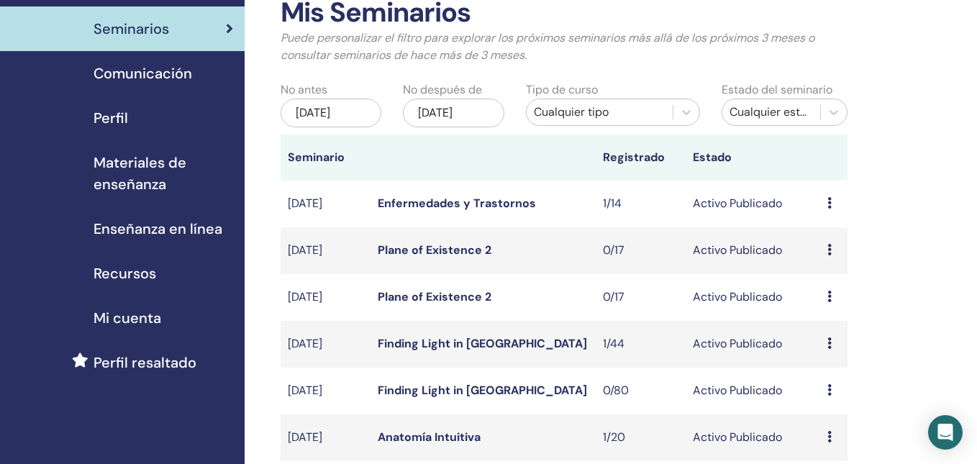
scroll to position [81, 0]
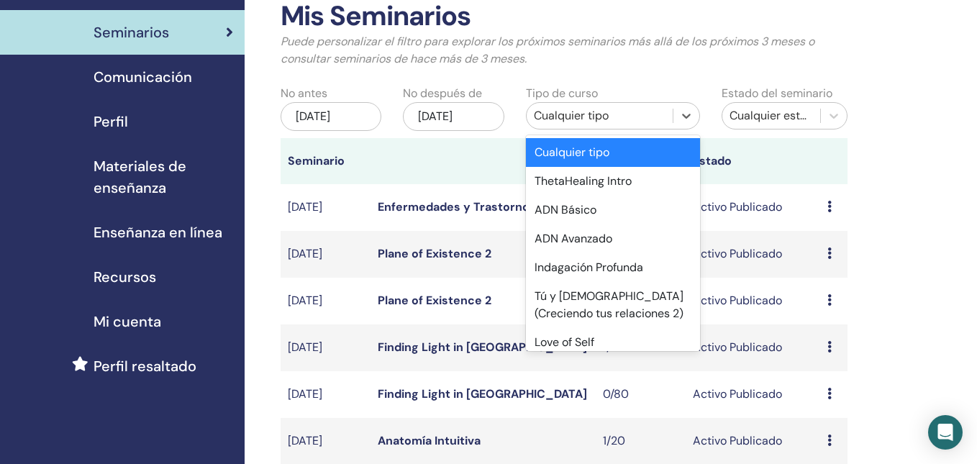
click at [596, 114] on div "Cualquier tipo" at bounding box center [600, 115] width 132 height 17
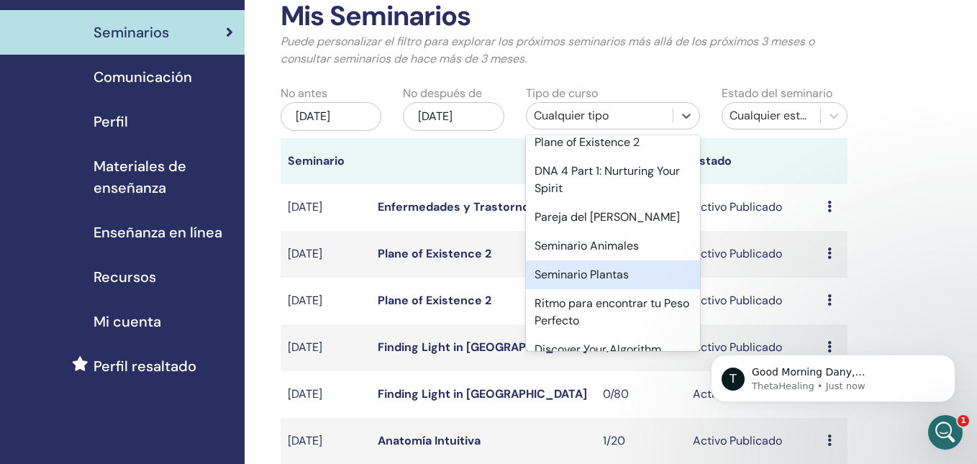
scroll to position [0, 0]
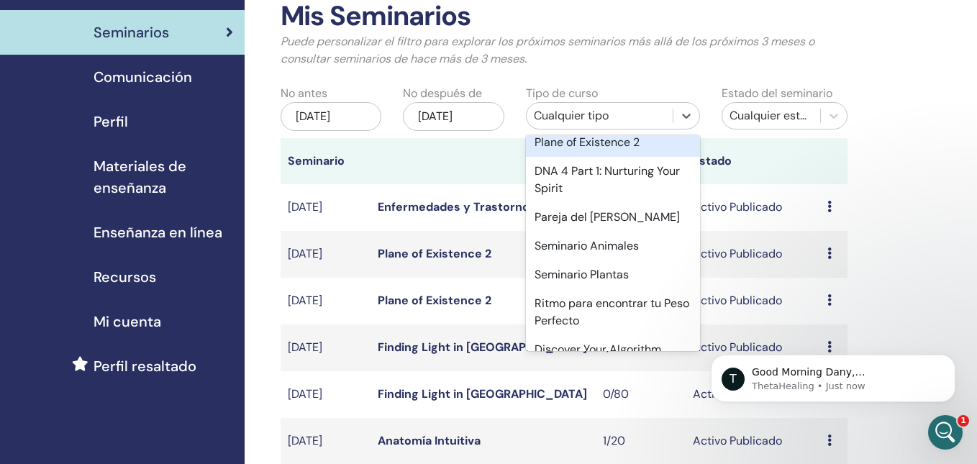
click at [566, 120] on div "Cualquier tipo" at bounding box center [600, 115] width 132 height 17
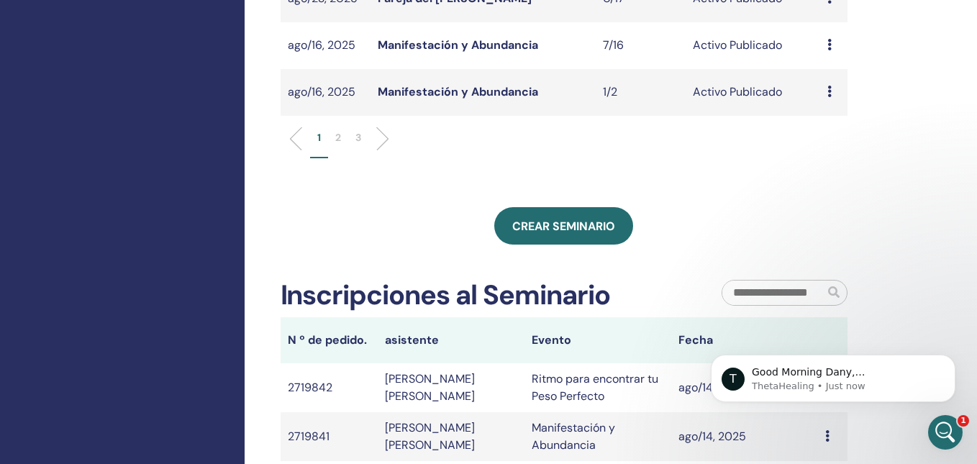
scroll to position [606, 0]
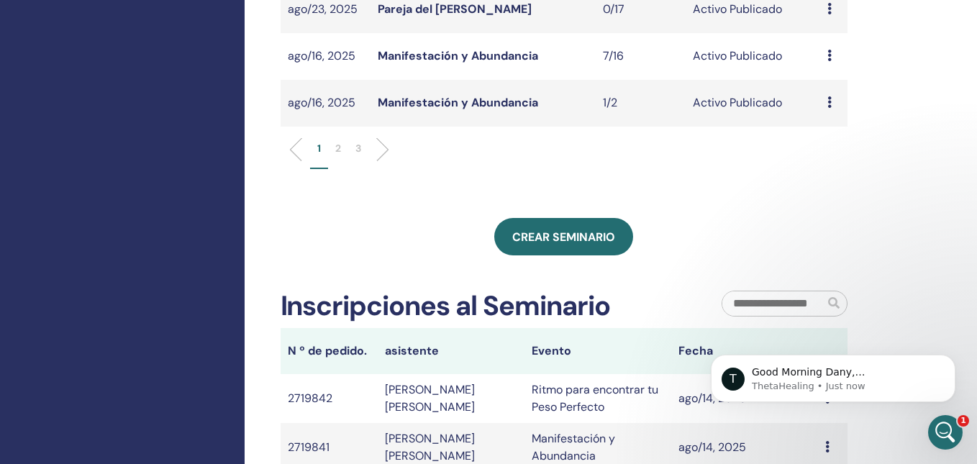
click at [830, 57] on icon at bounding box center [829, 56] width 4 height 12
click at [830, 113] on link "asistentes" at bounding box center [831, 111] width 55 height 15
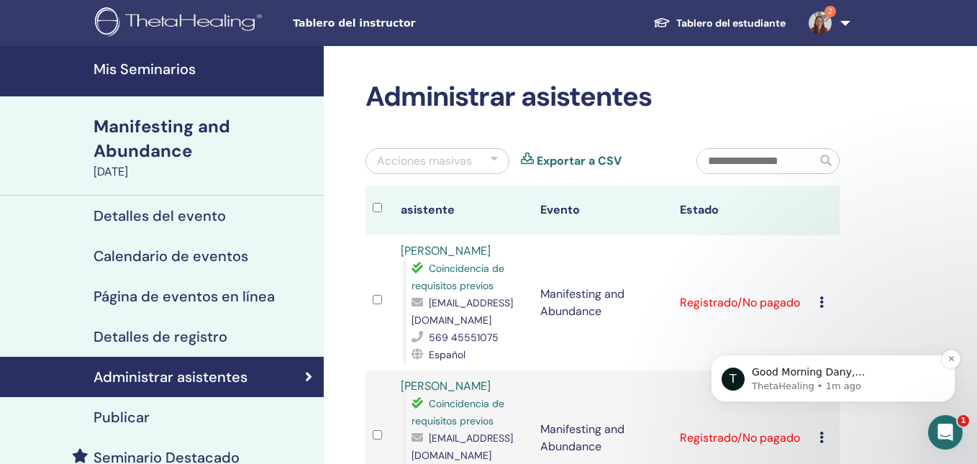
click at [803, 375] on p "Good Morning Dany, [PERSON_NAME] has now been registered for both of the semina…" at bounding box center [845, 373] width 186 height 14
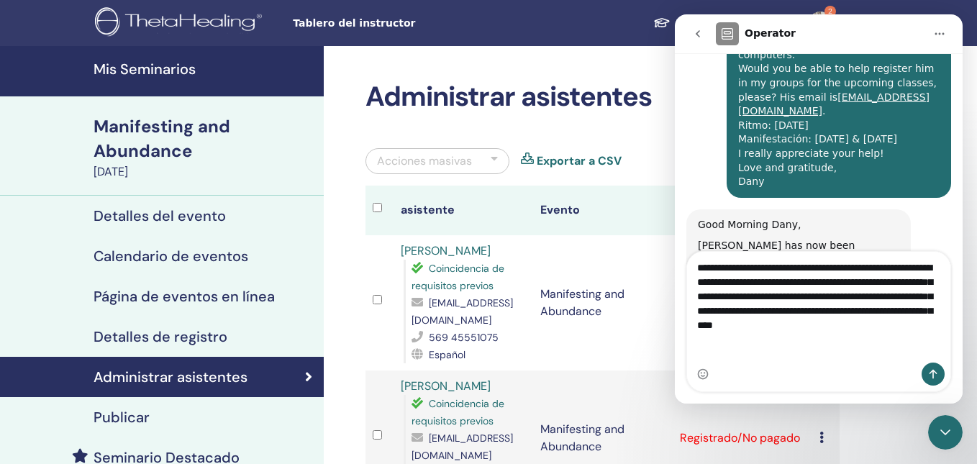
scroll to position [931, 0]
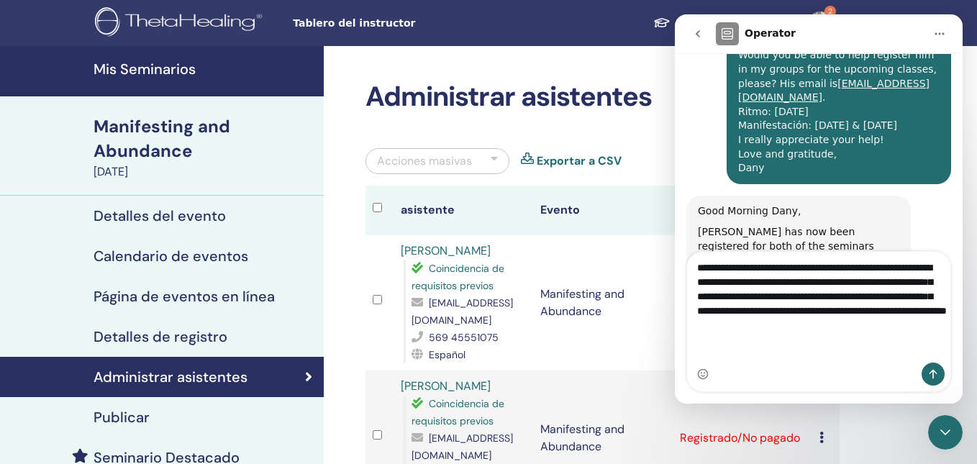
click at [747, 309] on textarea "**********" at bounding box center [818, 300] width 263 height 96
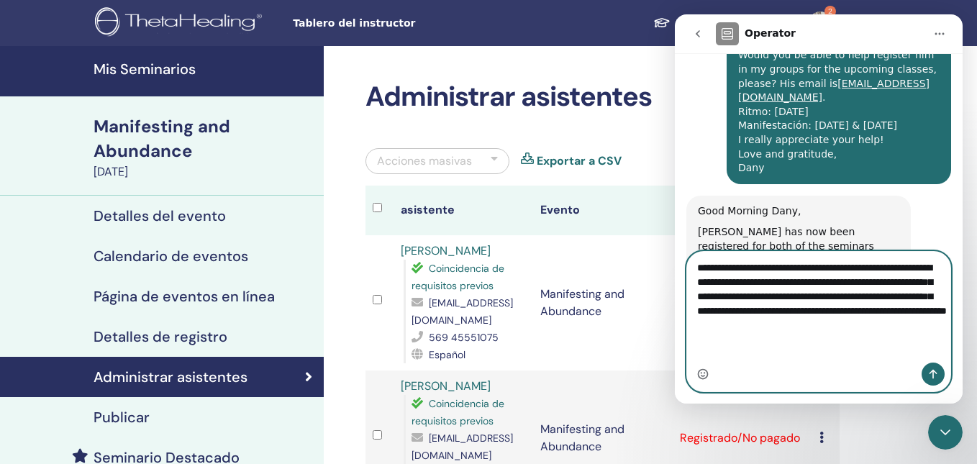
click at [701, 377] on icon "Emoji picker" at bounding box center [703, 374] width 12 height 12
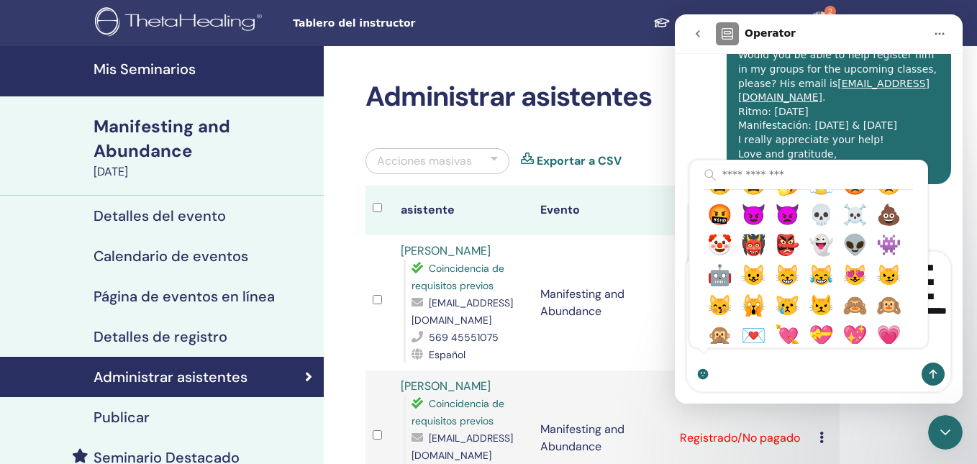
scroll to position [582, 0]
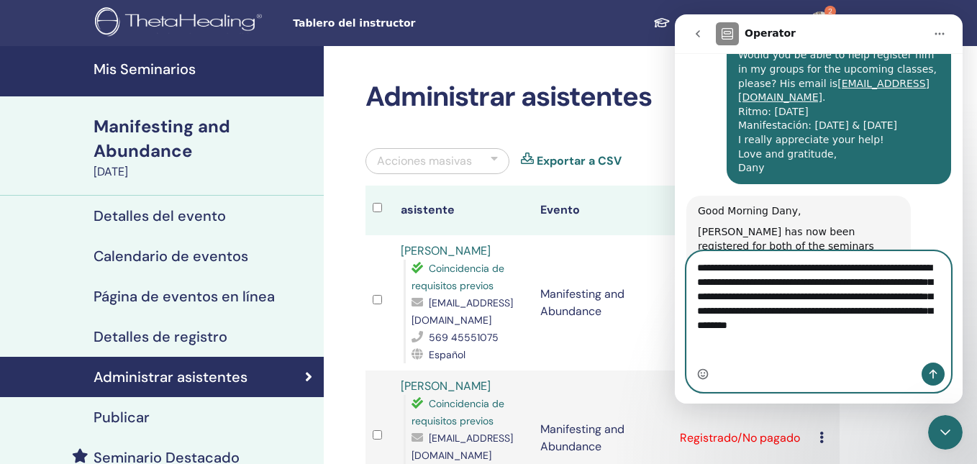
click at [891, 324] on textarea "**********" at bounding box center [818, 300] width 263 height 96
click at [849, 348] on textarea "**********" at bounding box center [818, 300] width 263 height 96
click at [827, 348] on textarea "**********" at bounding box center [818, 300] width 263 height 96
paste textarea "**********"
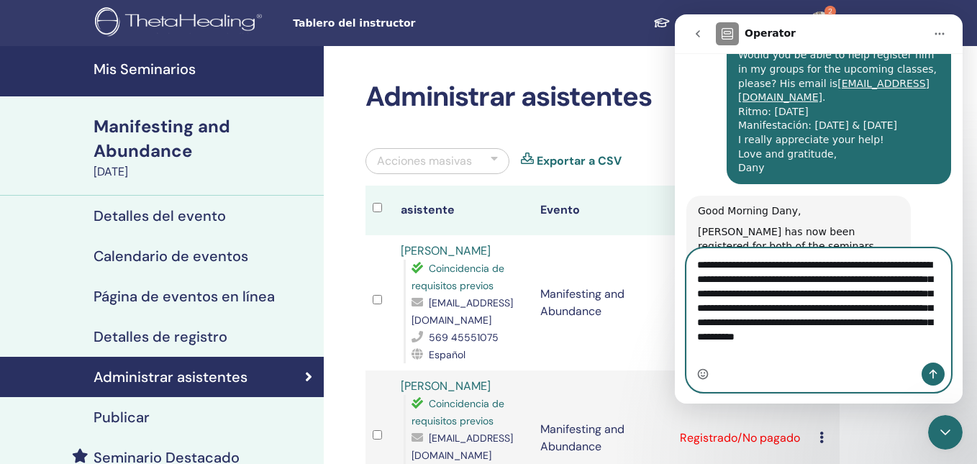
scroll to position [948, 0]
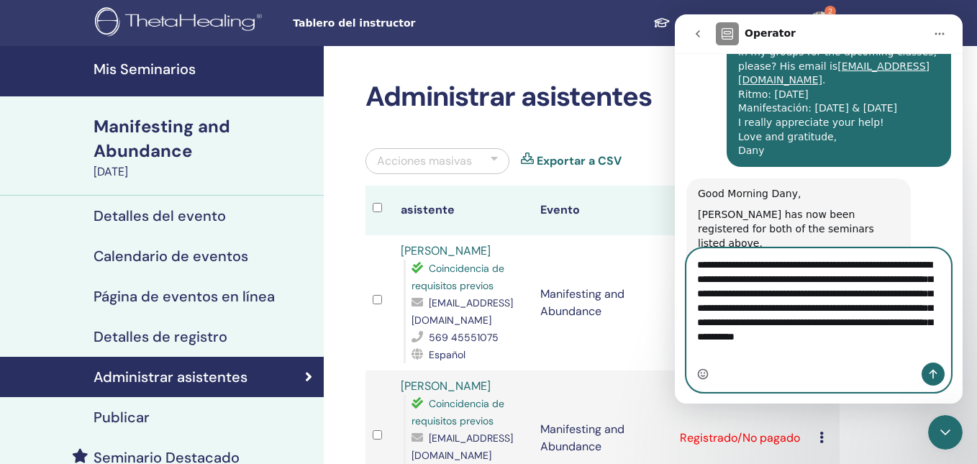
type textarea "**********"
click at [923, 371] on button "Send a message…" at bounding box center [933, 374] width 23 height 23
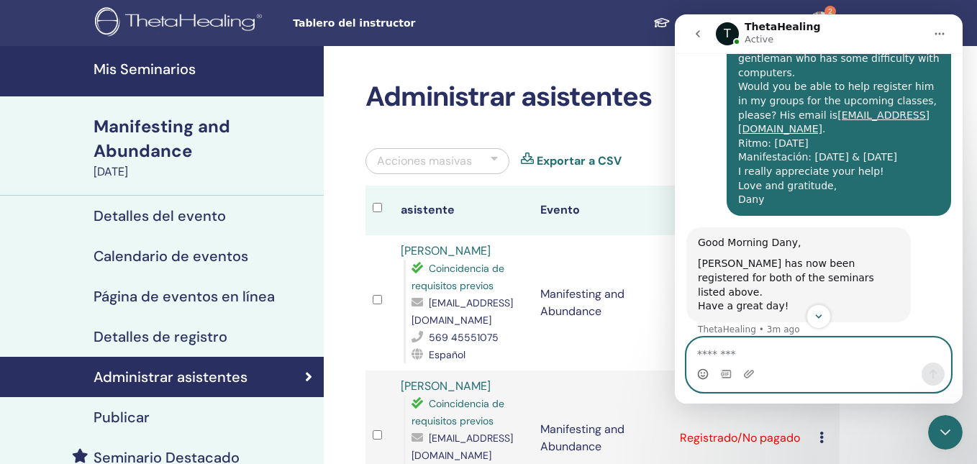
scroll to position [1015, 0]
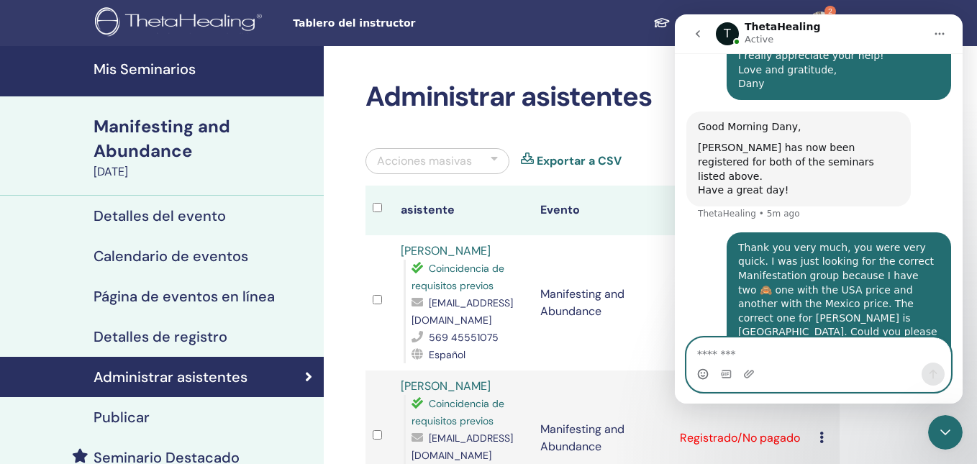
paste textarea "**********"
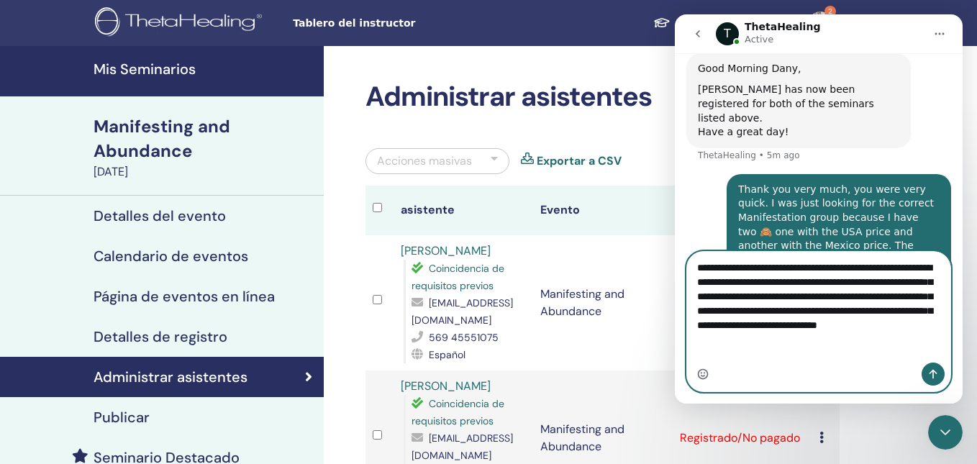
scroll to position [1087, 0]
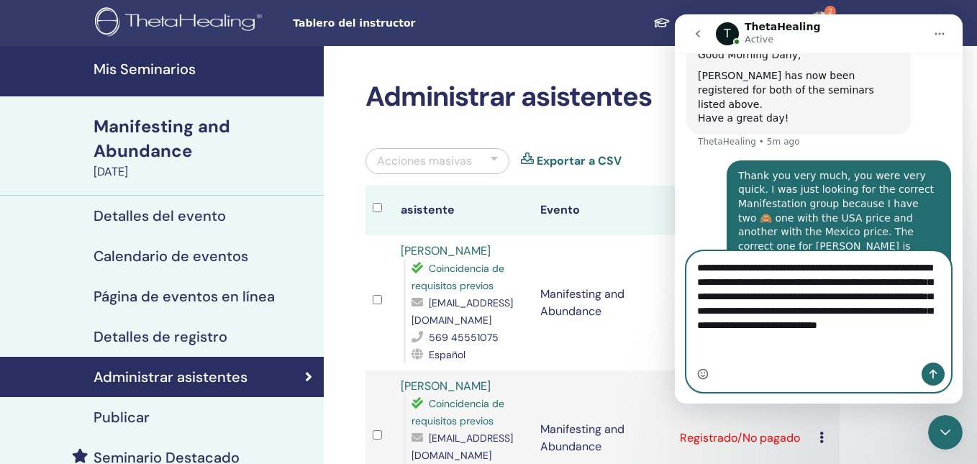
click at [725, 304] on textarea "**********" at bounding box center [818, 300] width 263 height 96
click at [707, 296] on textarea "**********" at bounding box center [818, 300] width 263 height 96
type textarea "**********"
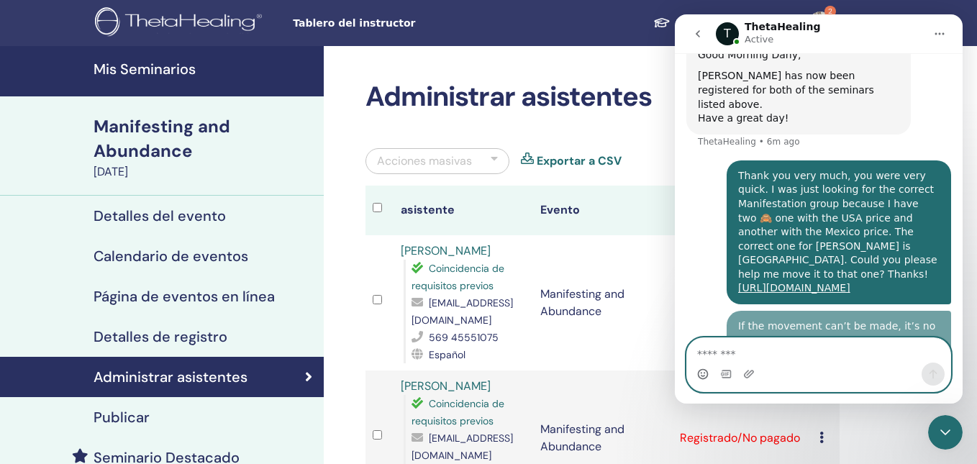
scroll to position [1146, 0]
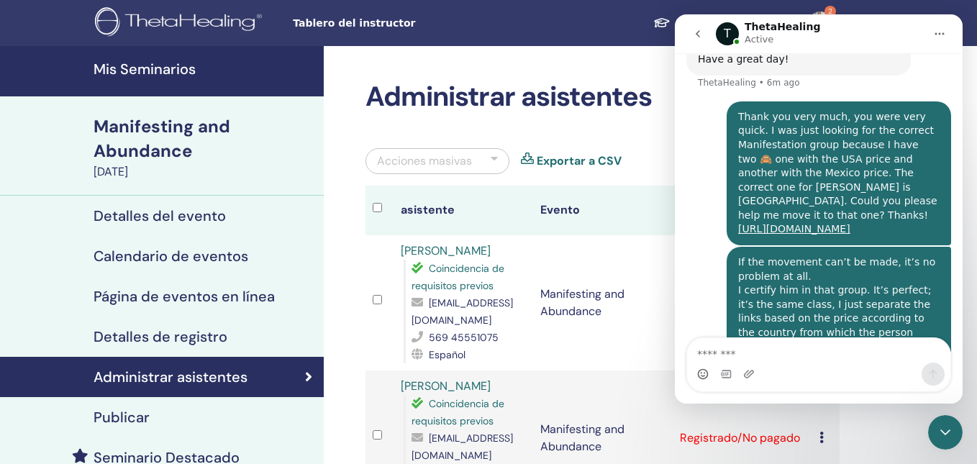
click at [699, 32] on icon "go back" at bounding box center [698, 34] width 12 height 12
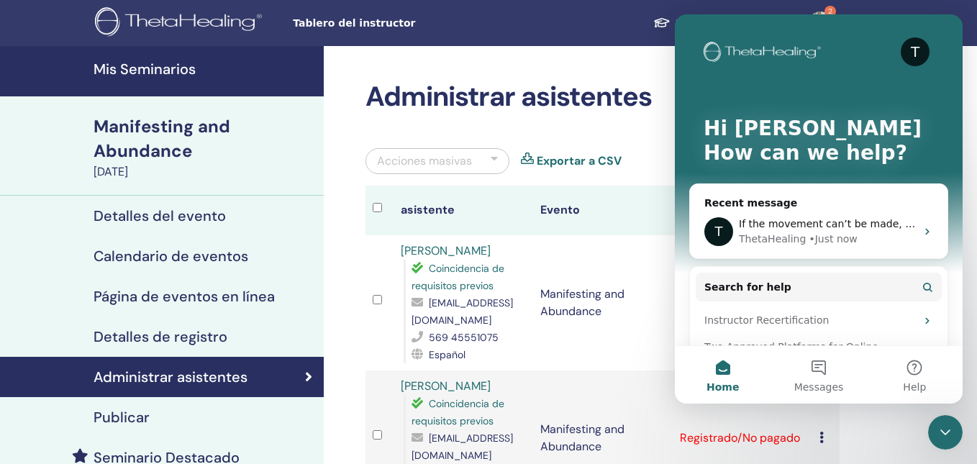
click at [174, 75] on h4 "Mis Seminarios" at bounding box center [205, 68] width 222 height 17
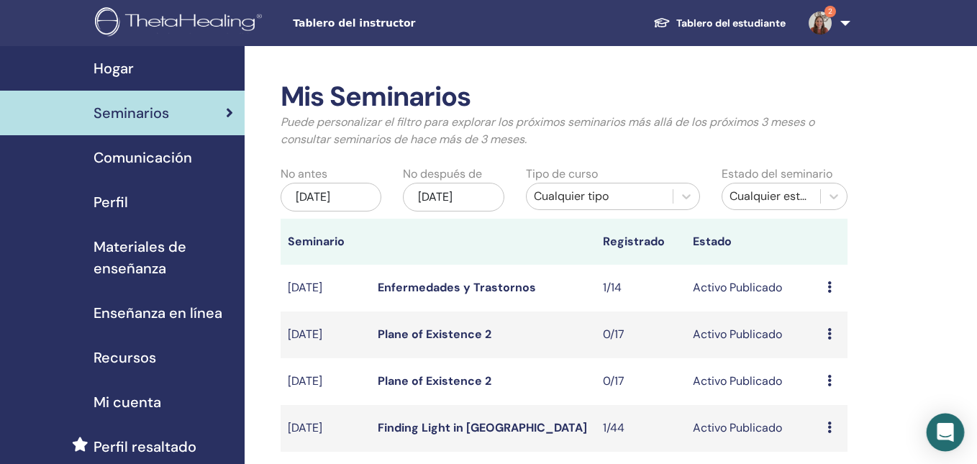
click at [945, 430] on icon "Open Intercom Messenger" at bounding box center [945, 432] width 17 height 19
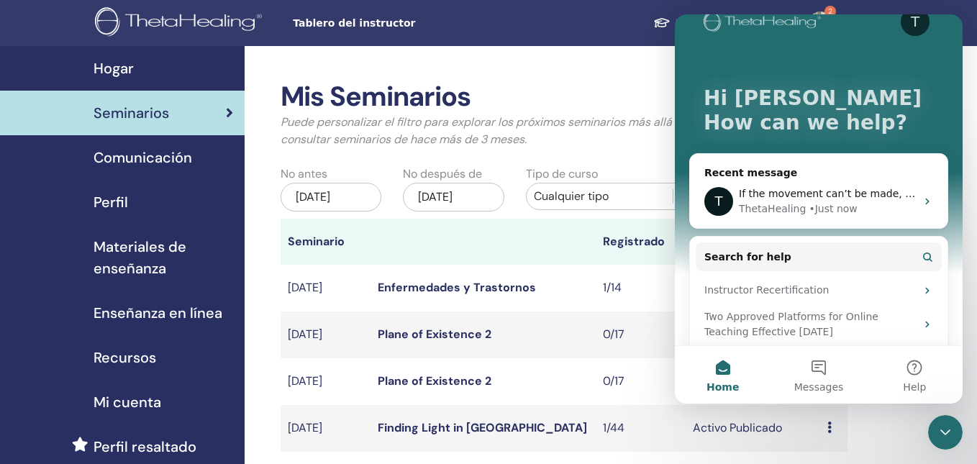
scroll to position [37, 0]
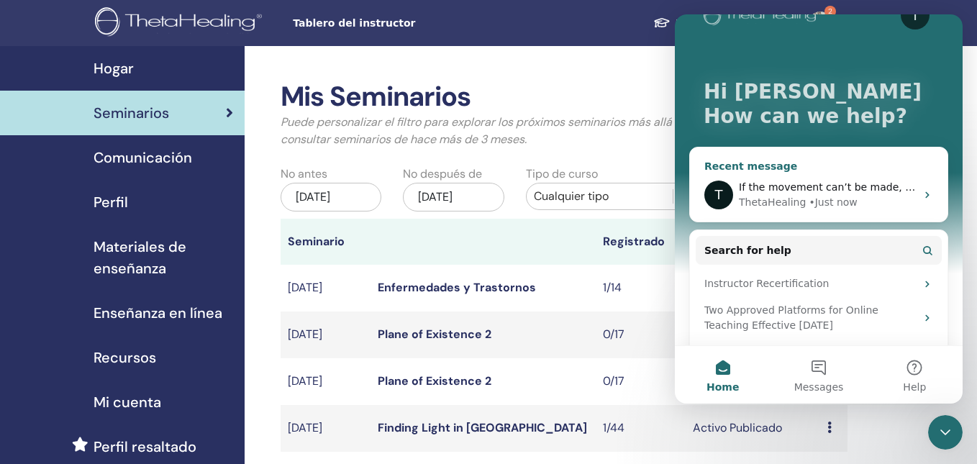
click at [875, 180] on div "If the movement can’t be made, it’s no problem at all. I certify him in that gr…" at bounding box center [827, 187] width 177 height 15
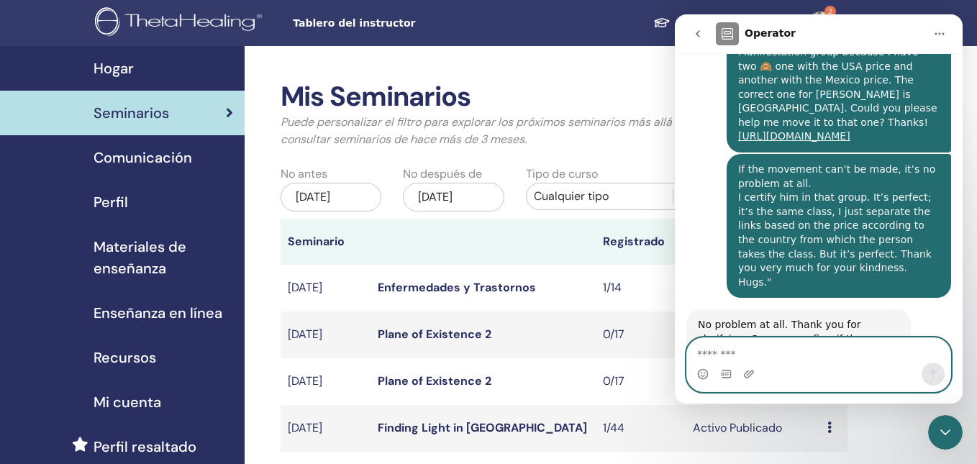
scroll to position [1217, 0]
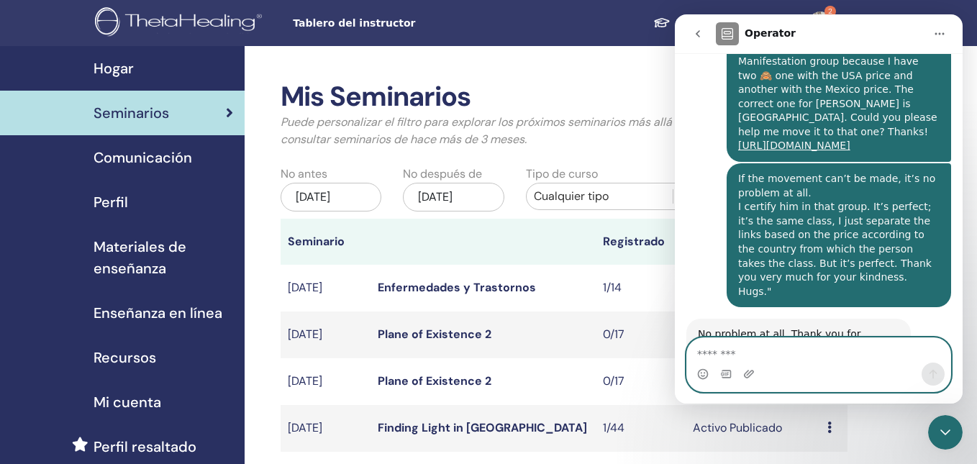
paste textarea "**********"
click at [702, 376] on icon "Emoji picker" at bounding box center [703, 376] width 3 height 1
click at [707, 372] on circle "Emoji picker" at bounding box center [702, 373] width 9 height 9
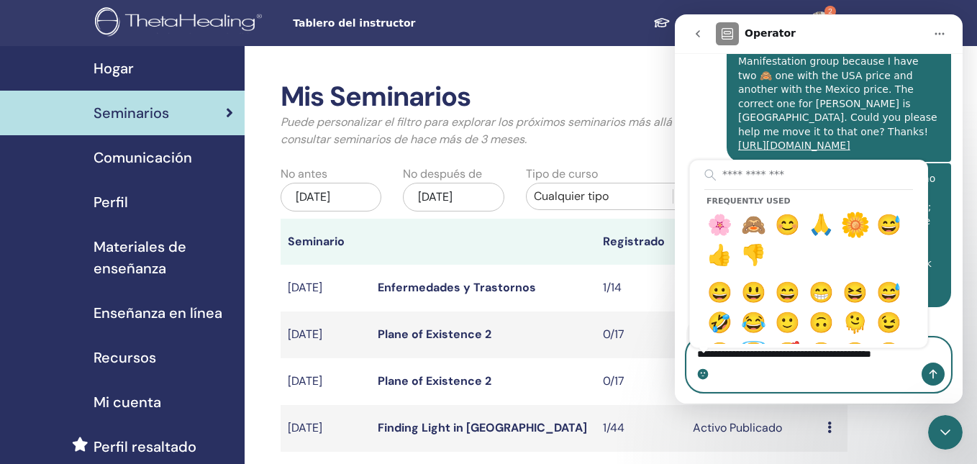
type textarea "**********"
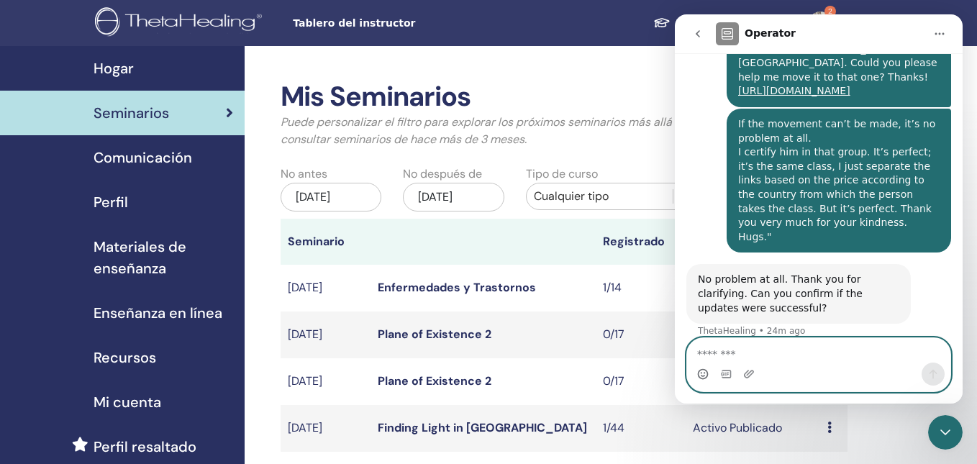
scroll to position [1274, 0]
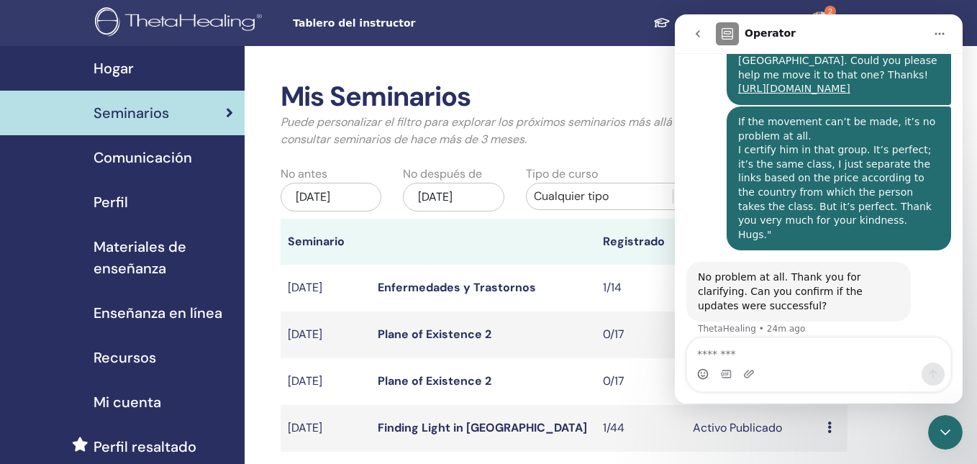
click at [950, 442] on div "Close Intercom Messenger" at bounding box center [945, 432] width 35 height 35
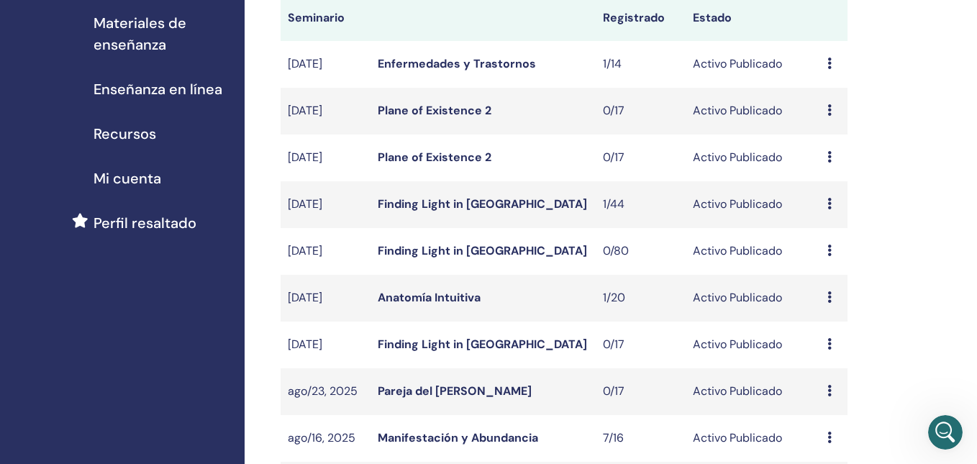
scroll to position [227, 0]
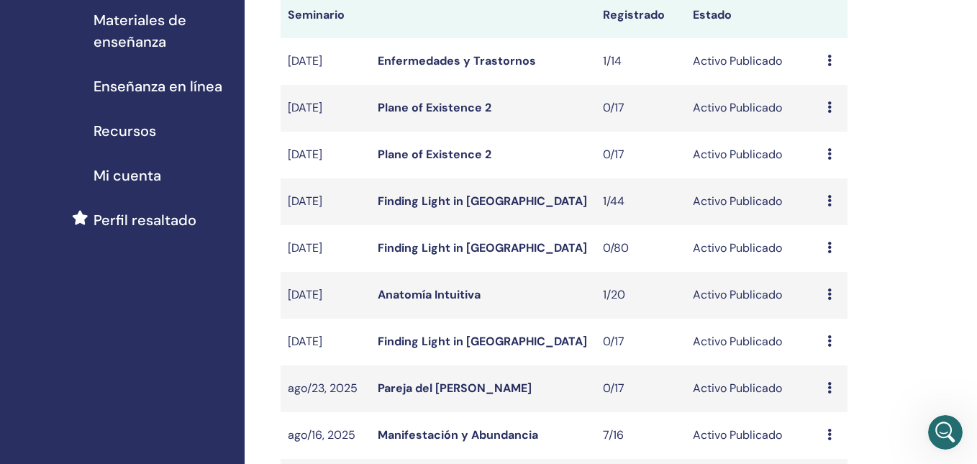
click at [830, 59] on icon at bounding box center [829, 61] width 4 height 12
click at [834, 112] on link "asistentes" at bounding box center [830, 113] width 55 height 15
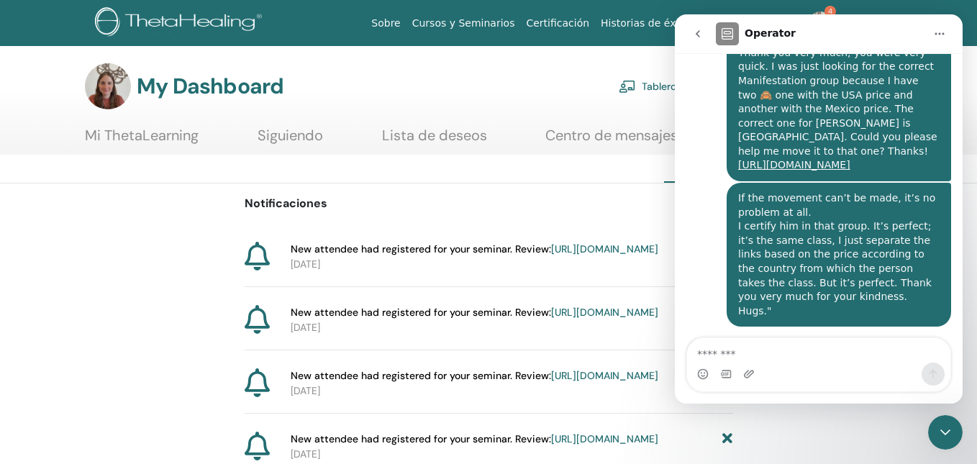
scroll to position [1217, 0]
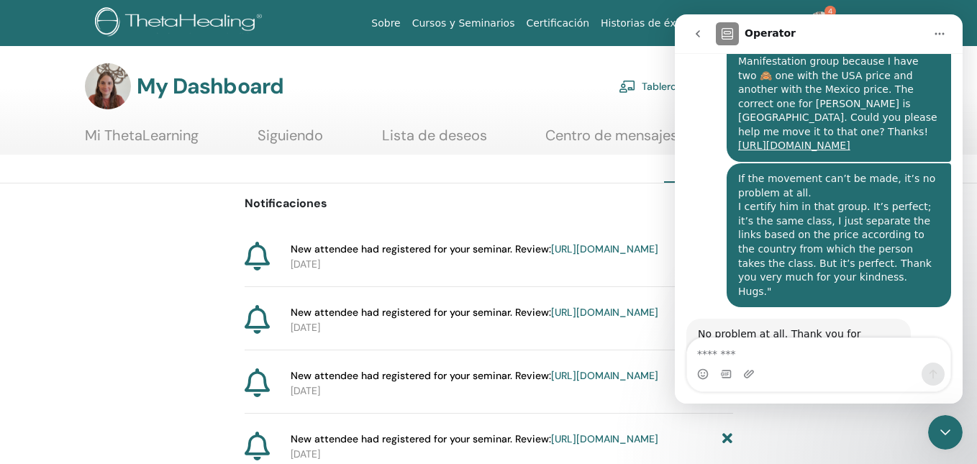
click at [695, 29] on icon "go back" at bounding box center [698, 34] width 12 height 12
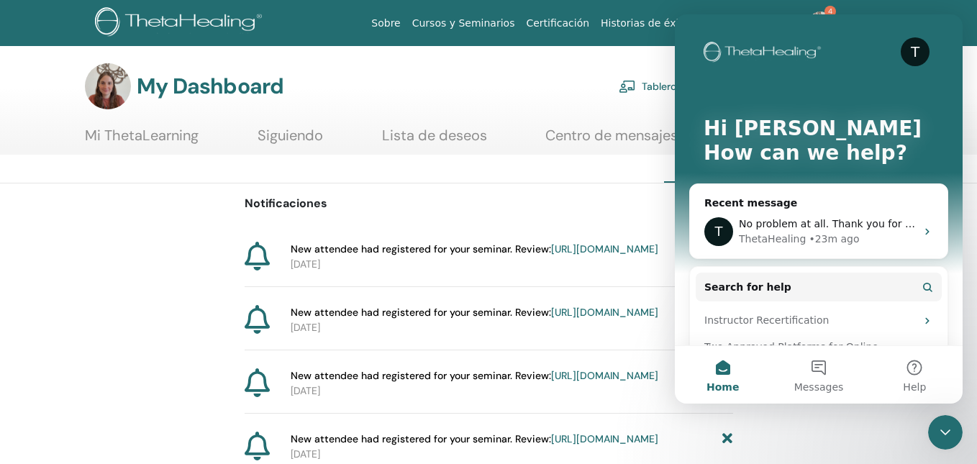
scroll to position [0, 0]
click at [942, 435] on icon "Close Intercom Messenger" at bounding box center [945, 432] width 17 height 17
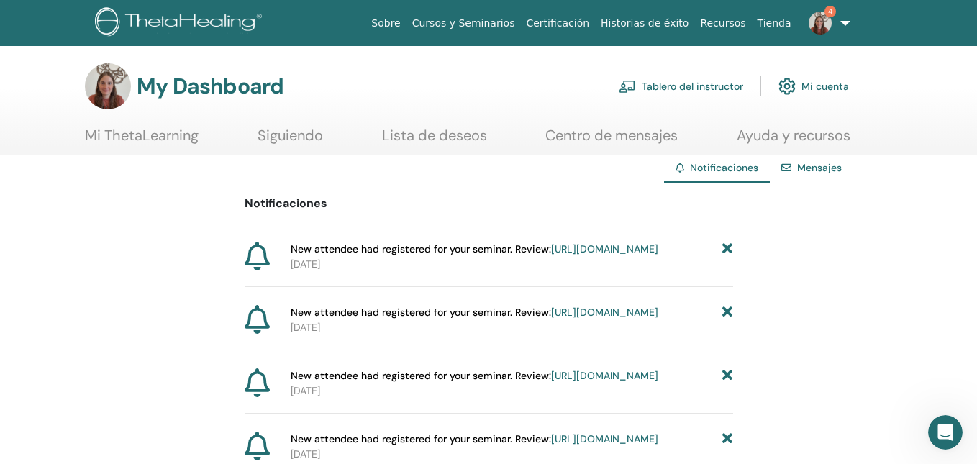
click at [591, 255] on link "[URL][DOMAIN_NAME]" at bounding box center [604, 248] width 107 height 13
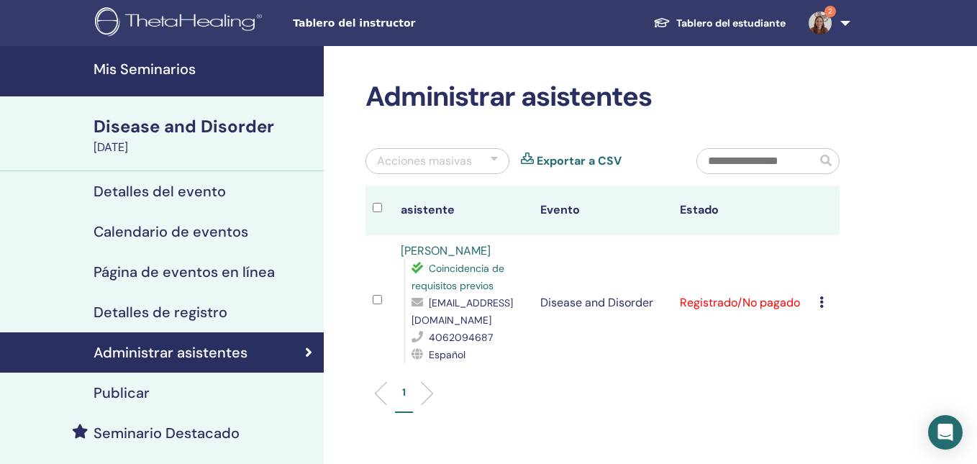
click at [821, 298] on icon at bounding box center [822, 302] width 4 height 12
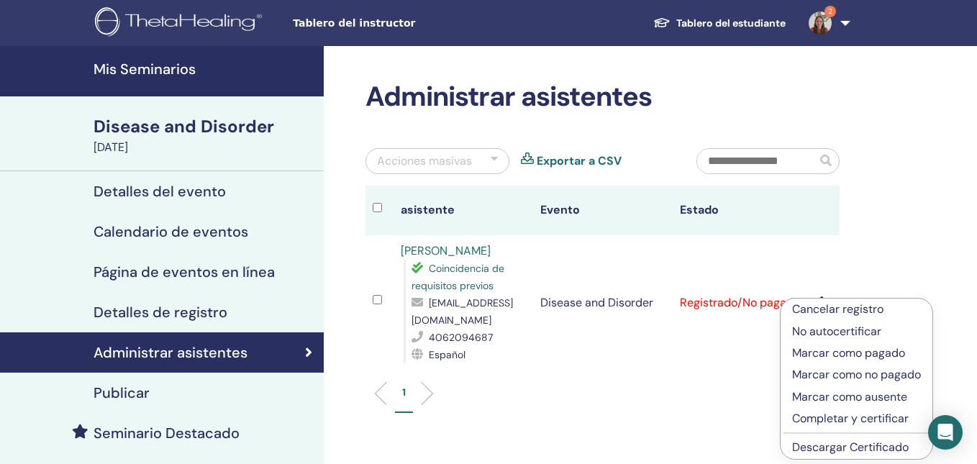
click at [820, 329] on p "No autocertificar" at bounding box center [856, 331] width 129 height 17
